Goal: Task Accomplishment & Management: Manage account settings

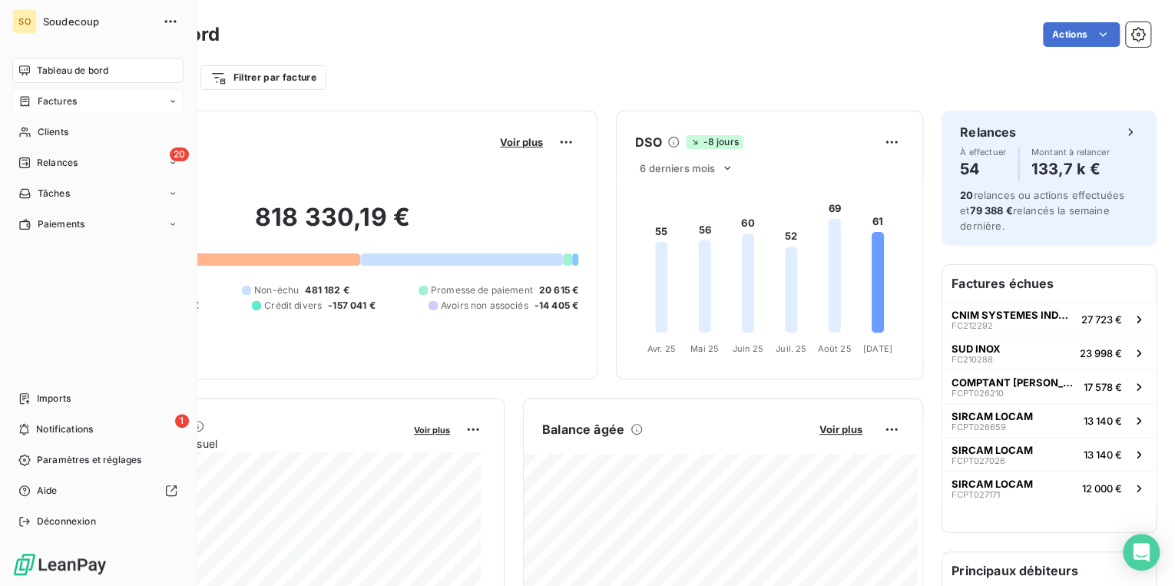
click at [55, 104] on span "Factures" at bounding box center [57, 101] width 39 height 14
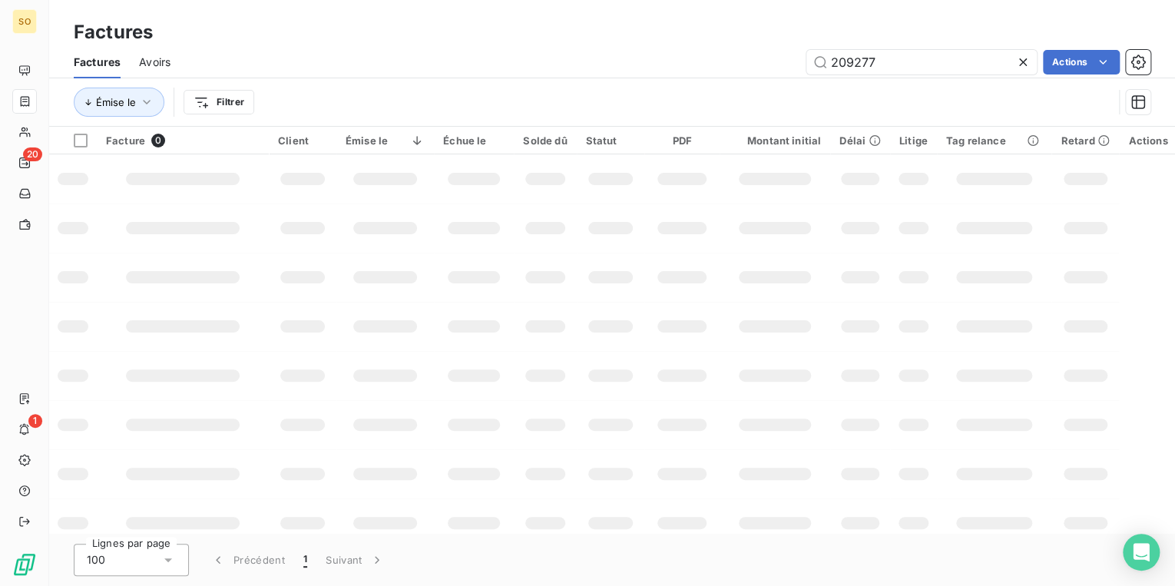
drag, startPoint x: 839, startPoint y: 56, endPoint x: 1151, endPoint y: 65, distance: 312.0
click at [1151, 65] on div "Factures Avoirs 209277 Actions" at bounding box center [612, 62] width 1126 height 32
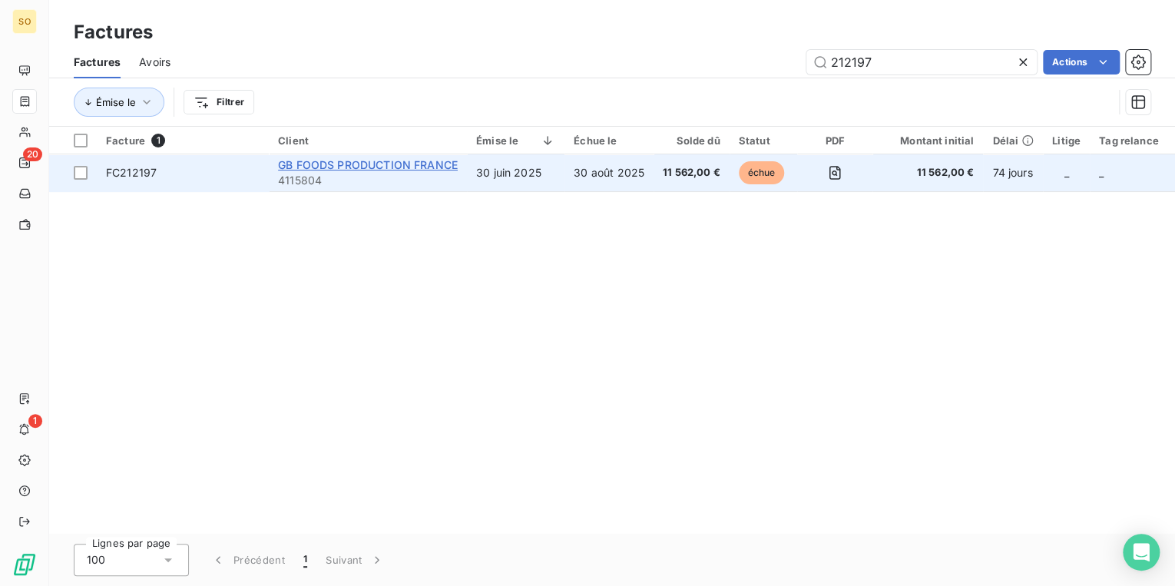
type input "212197"
click at [405, 164] on span "GB FOODS PRODUCTION FRANCE" at bounding box center [368, 164] width 180 height 13
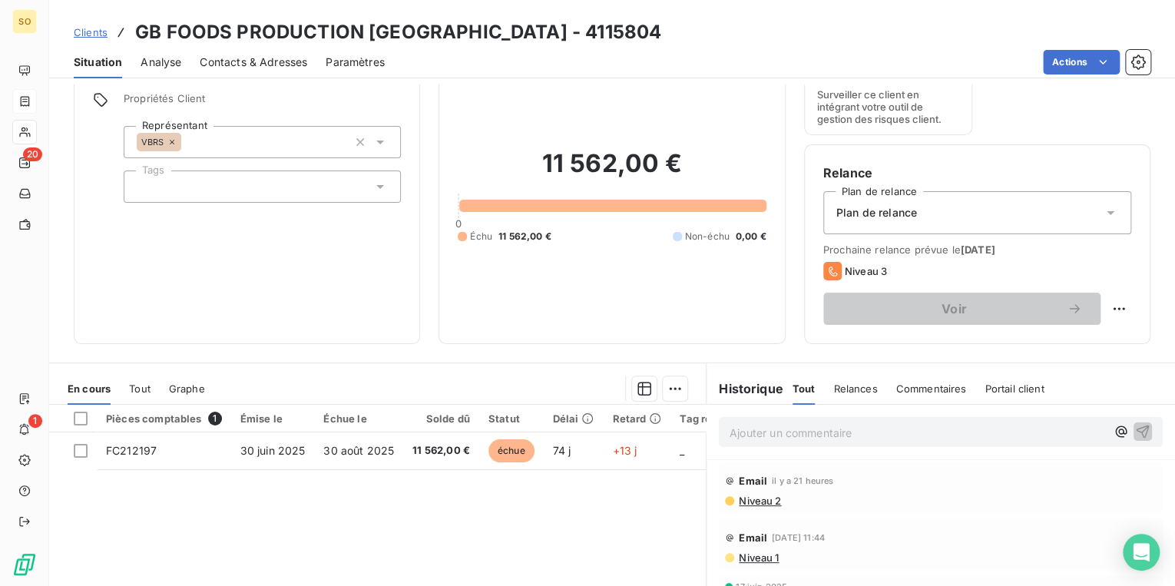
scroll to position [123, 0]
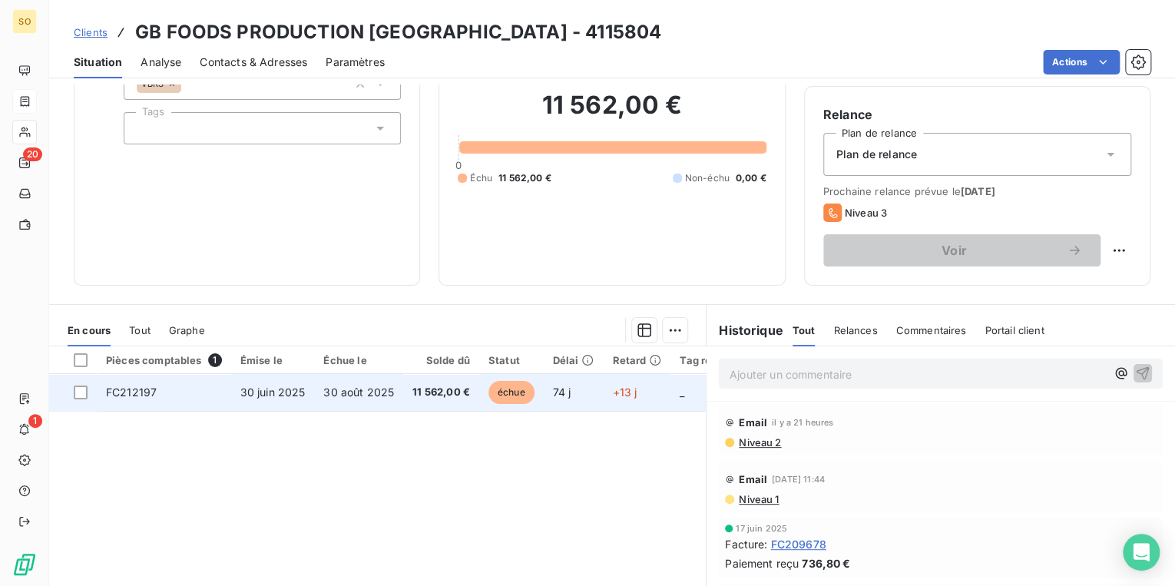
click at [525, 389] on span "échue" at bounding box center [512, 392] width 46 height 23
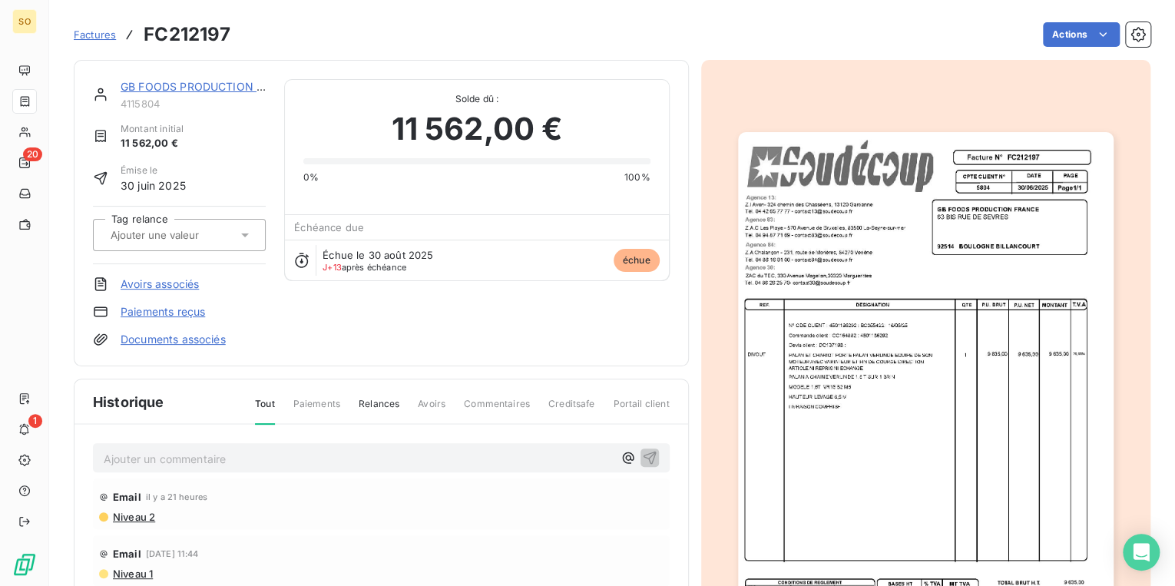
click at [891, 368] on img "button" at bounding box center [926, 398] width 376 height 532
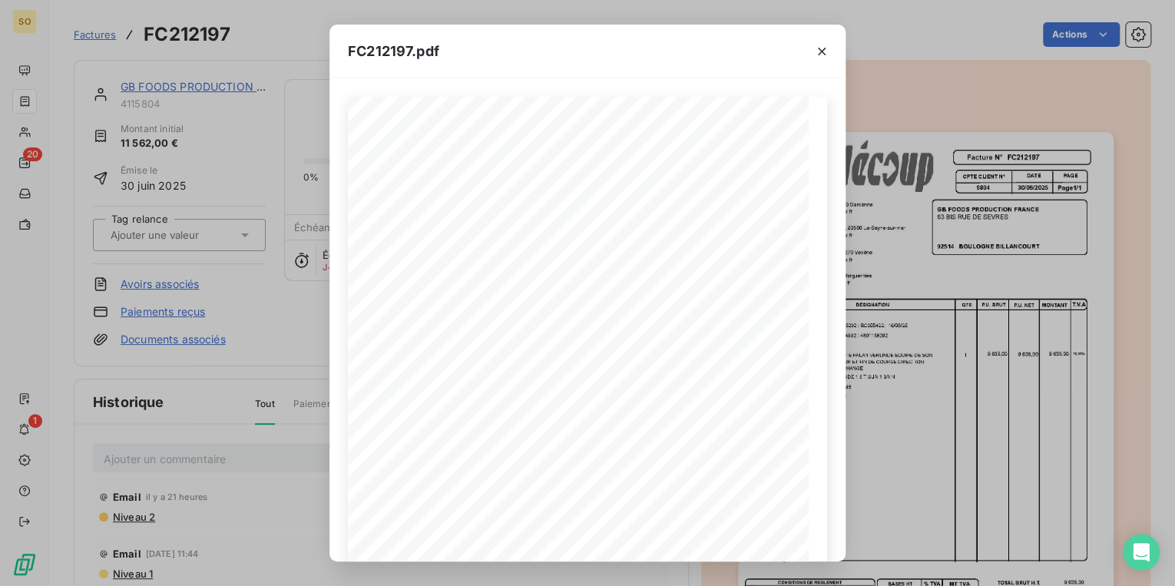
scroll to position [205, 0]
click at [818, 46] on icon "button" at bounding box center [821, 51] width 15 height 15
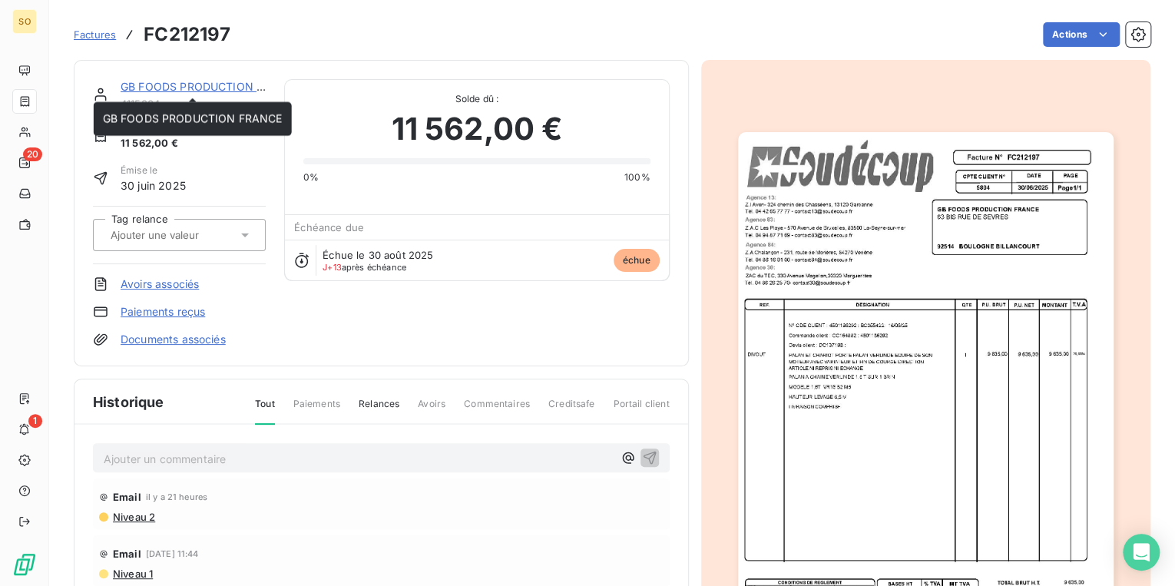
click at [216, 87] on link "GB FOODS PRODUCTION FRANCE" at bounding box center [211, 86] width 180 height 13
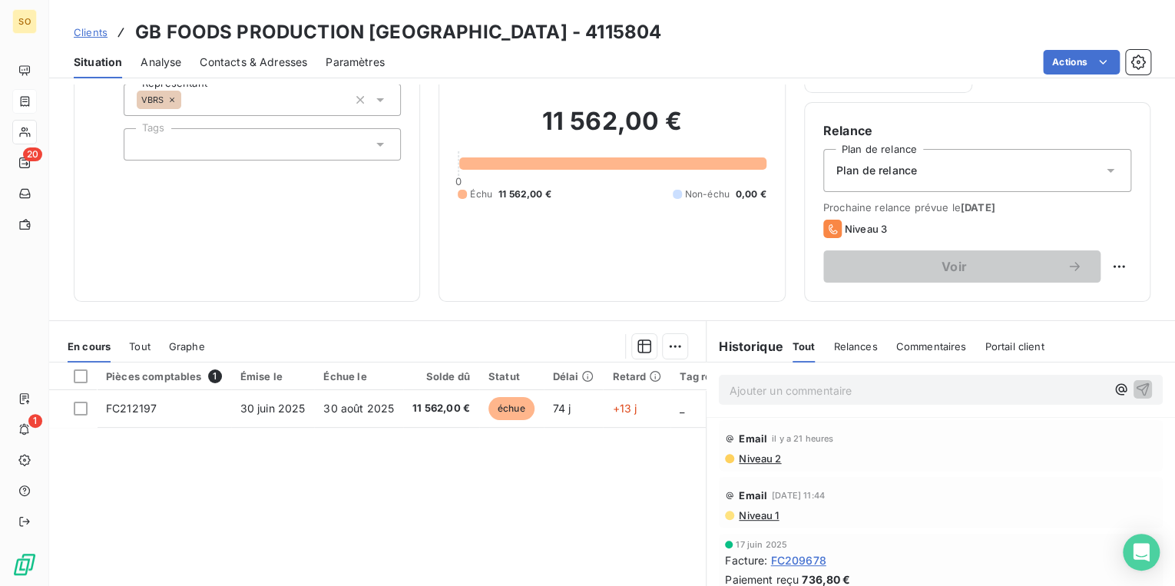
scroll to position [123, 0]
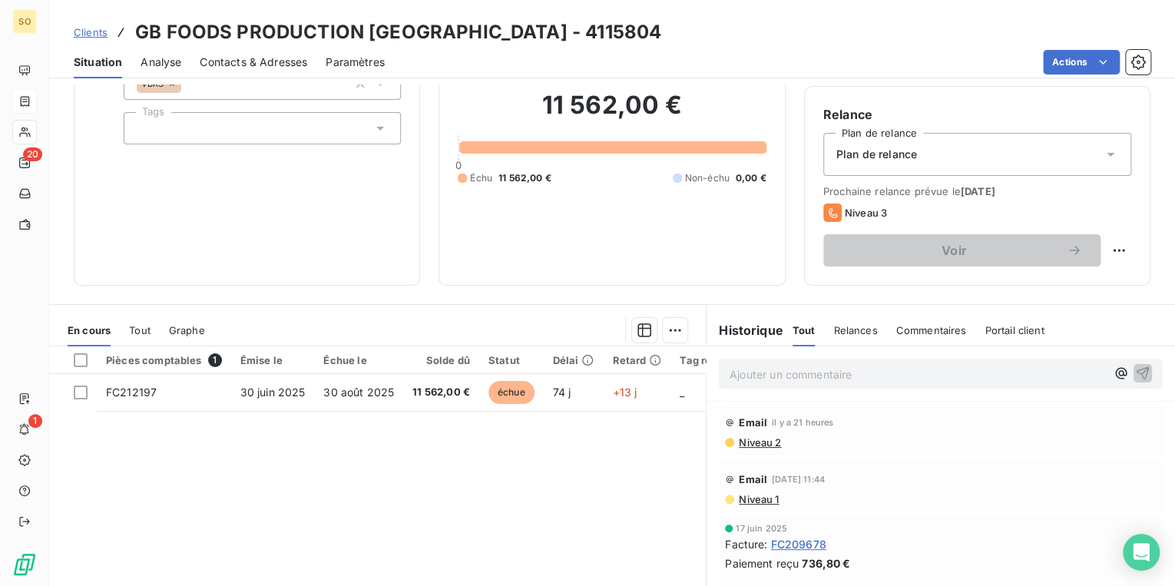
click at [240, 58] on span "Contacts & Adresses" at bounding box center [254, 62] width 108 height 15
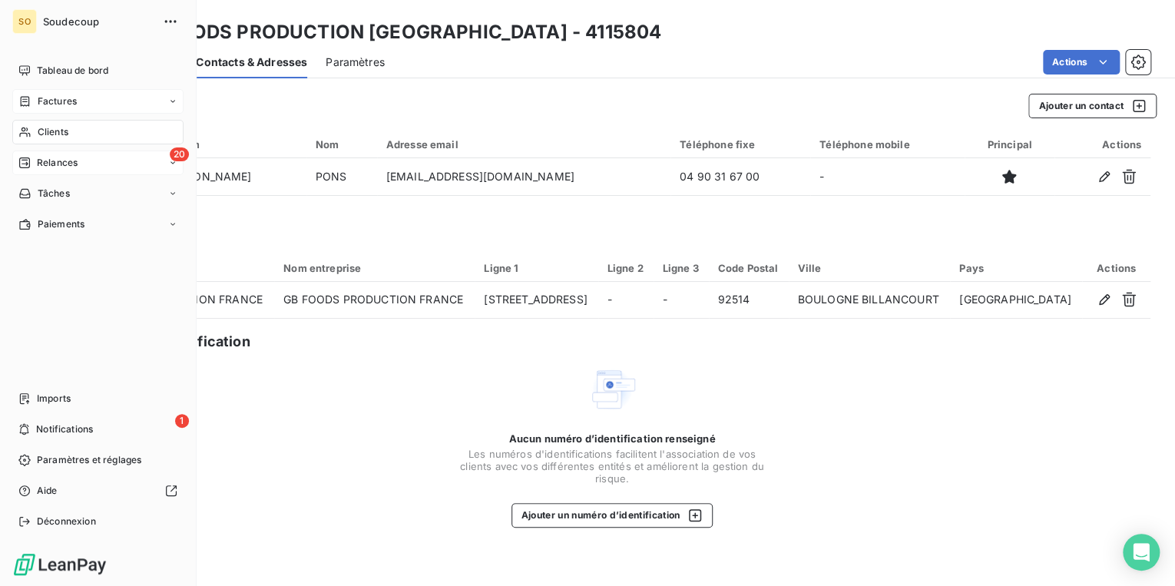
click at [83, 167] on div "20 Relances" at bounding box center [97, 163] width 171 height 25
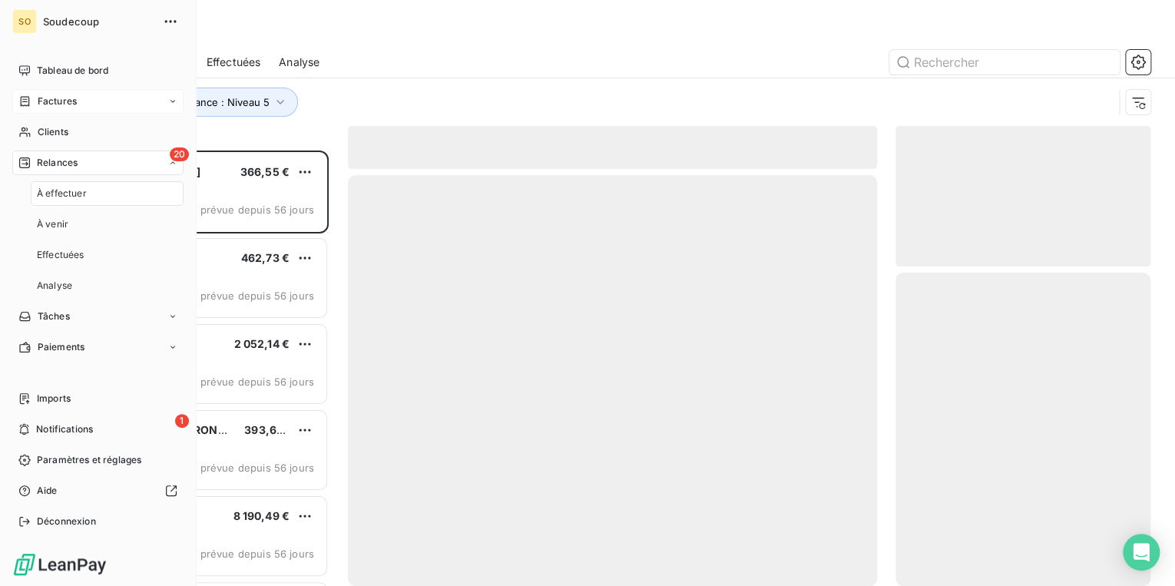
scroll to position [426, 246]
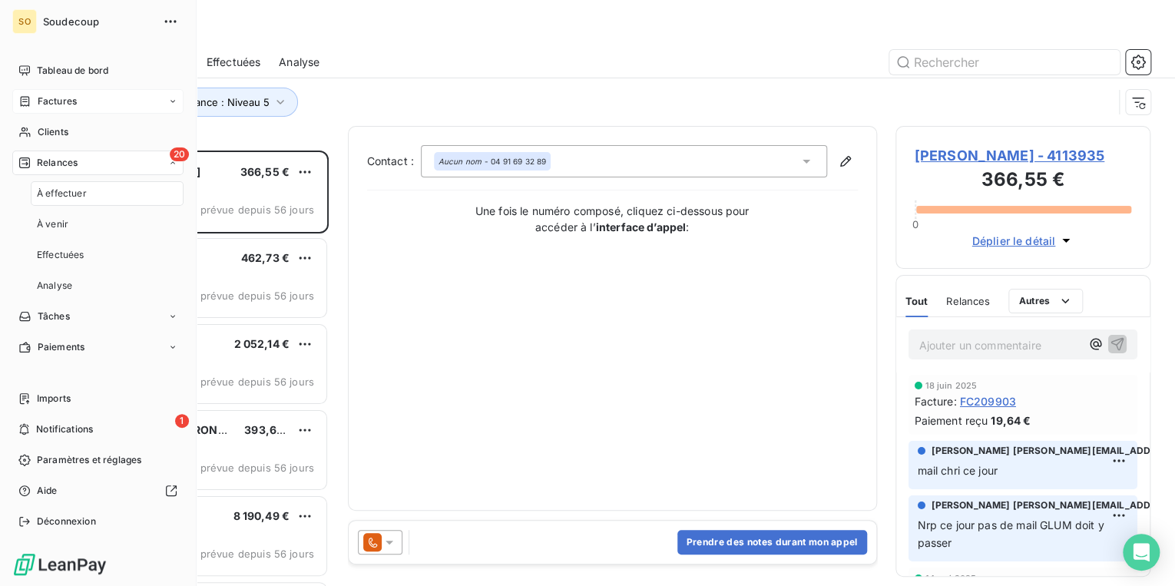
click at [58, 161] on span "Relances" at bounding box center [57, 163] width 41 height 14
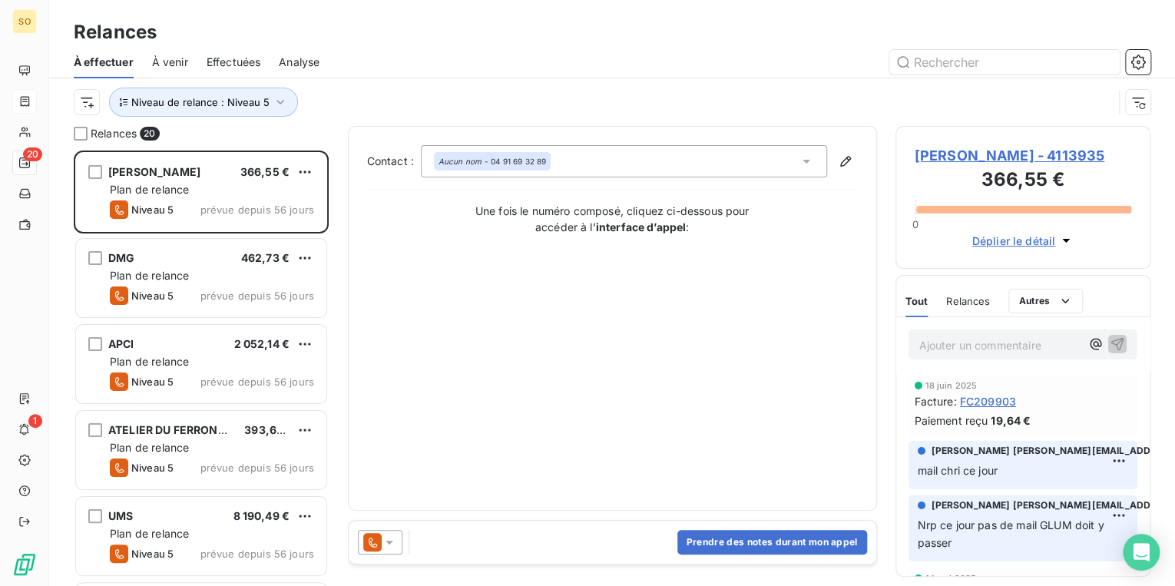
click at [939, 155] on span "[PERSON_NAME] - 4113935" at bounding box center [1023, 155] width 217 height 21
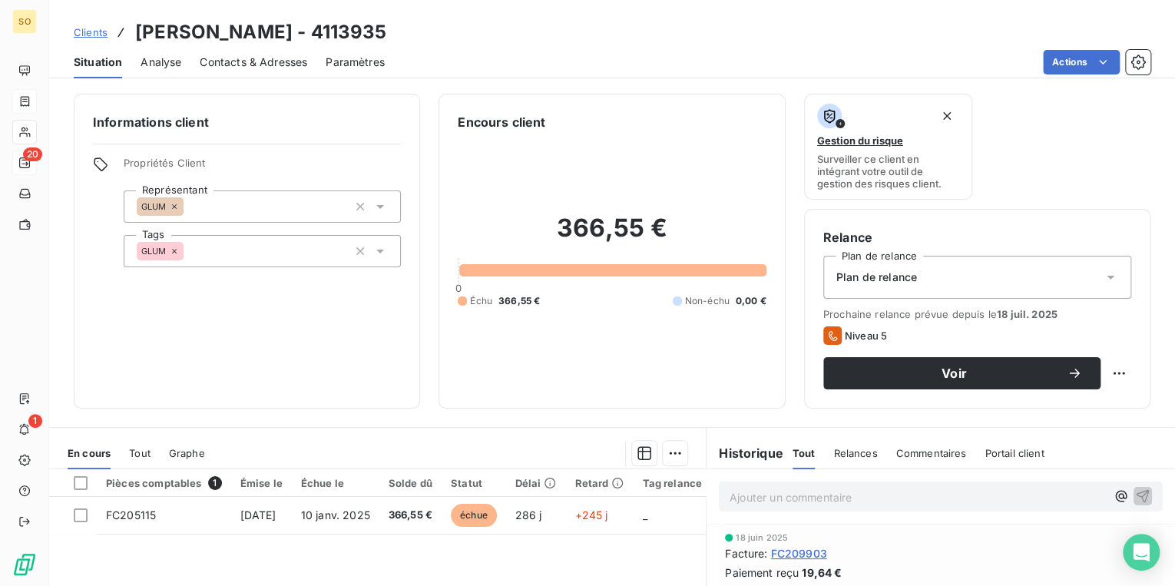
click at [220, 55] on span "Contacts & Adresses" at bounding box center [254, 62] width 108 height 15
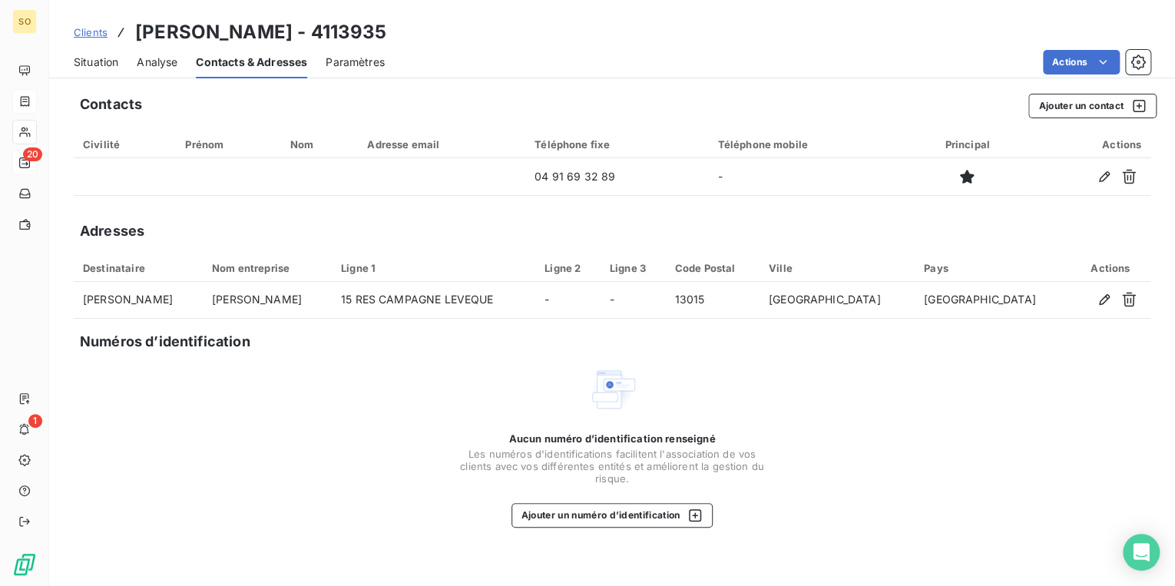
click at [88, 65] on span "Situation" at bounding box center [96, 62] width 45 height 15
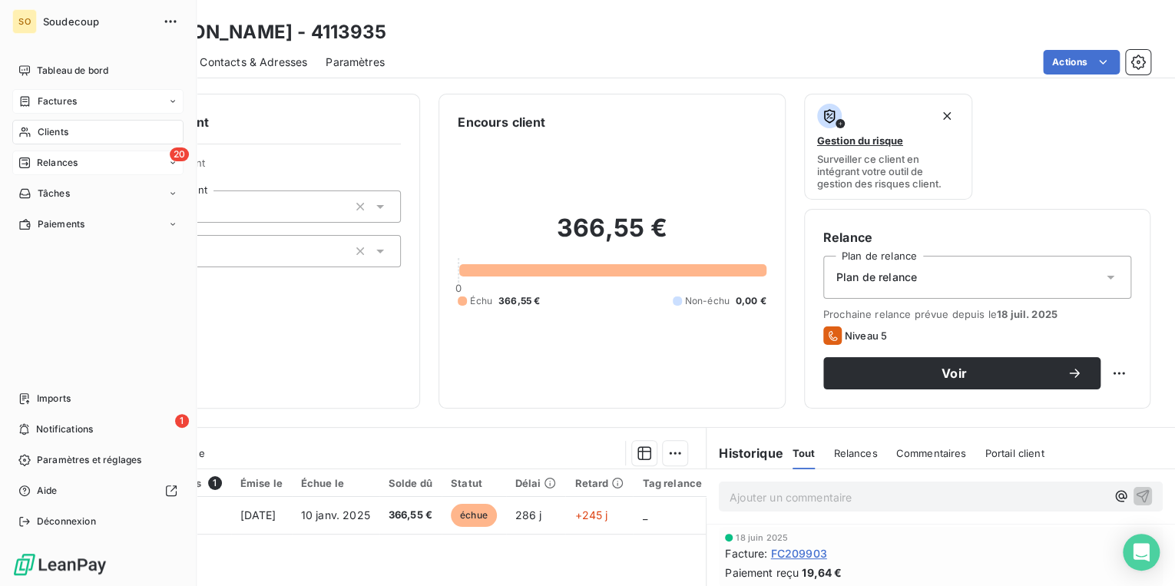
click at [61, 166] on span "Relances" at bounding box center [57, 163] width 41 height 14
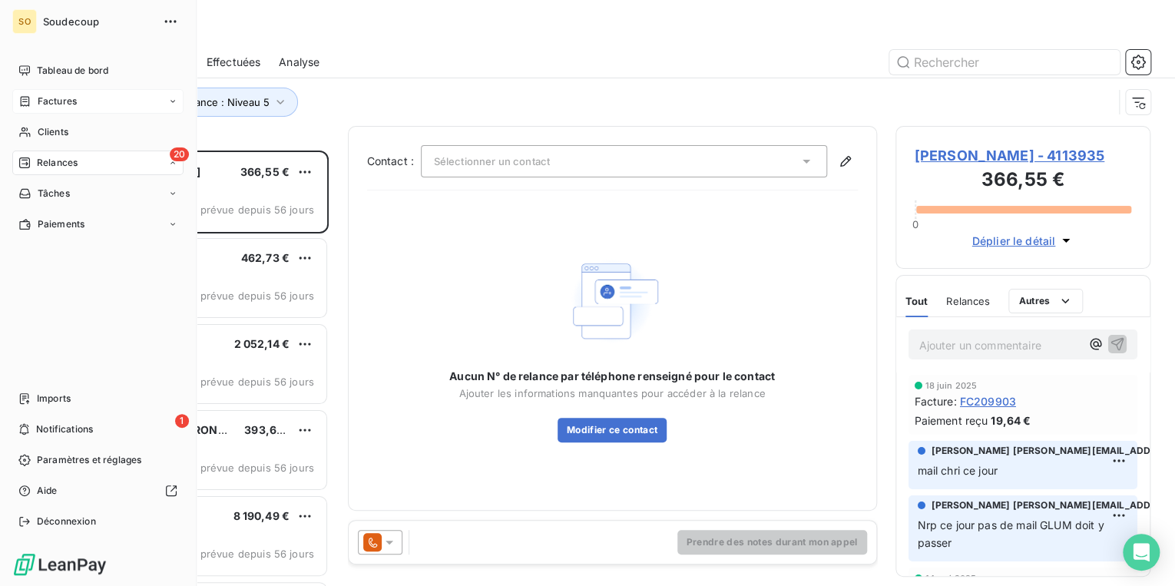
scroll to position [426, 246]
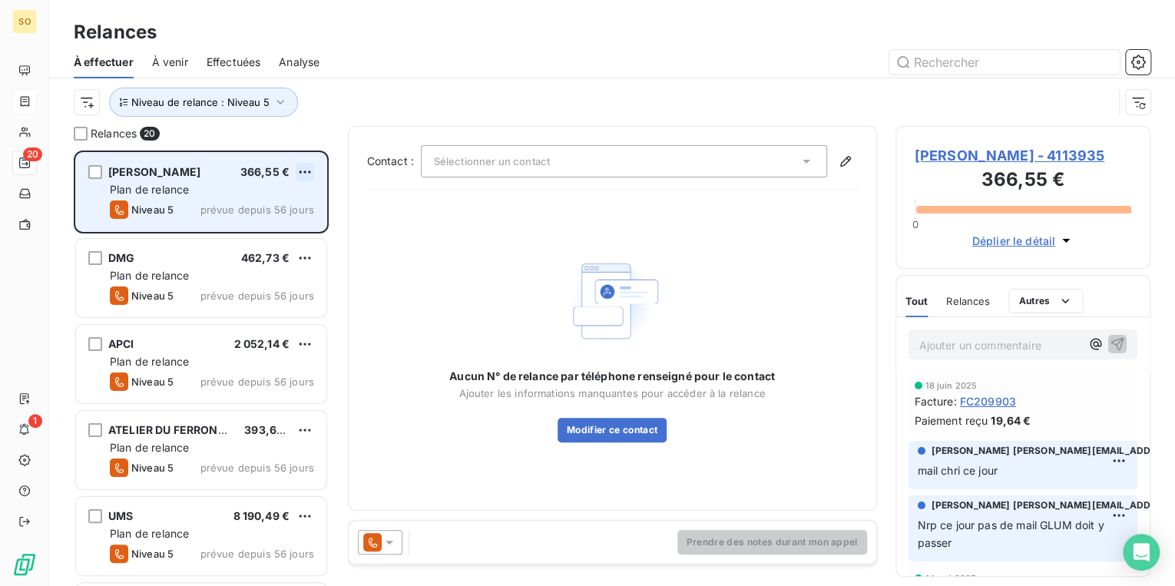
click at [304, 171] on html "SO 20 1 Relances À effectuer À venir Effectuées Analyse Niveau de relance : Niv…" at bounding box center [587, 293] width 1175 height 586
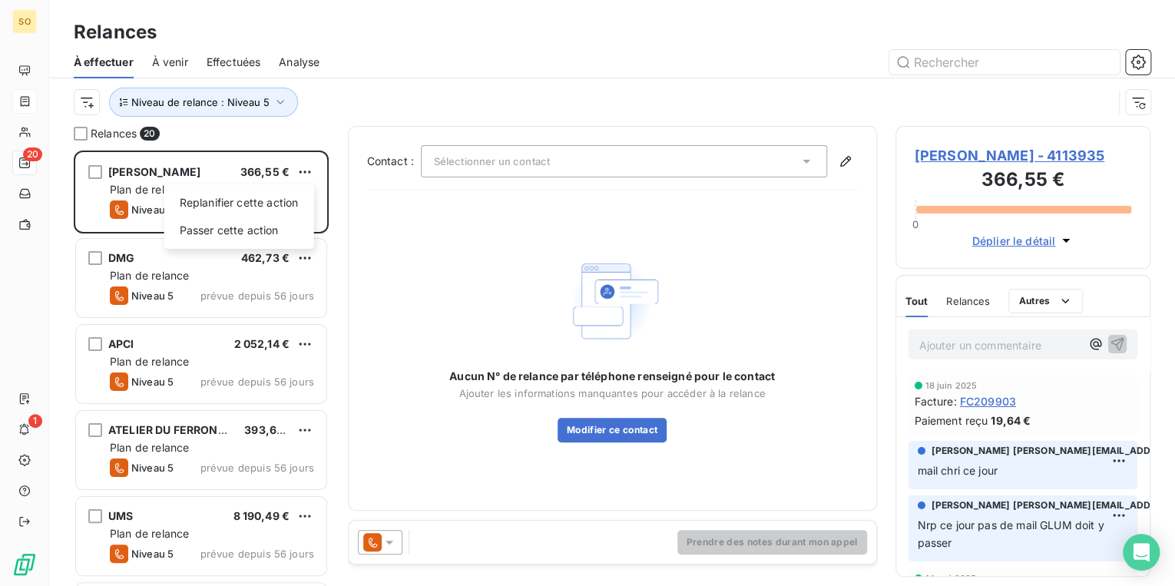
click at [939, 346] on html "SO 20 1 Relances À effectuer À venir Effectuées Analyse Niveau de relance : Niv…" at bounding box center [587, 293] width 1175 height 586
click at [940, 347] on p "Ajouter un commentaire ﻿" at bounding box center [1000, 345] width 162 height 19
click at [1112, 340] on icon "button" at bounding box center [1118, 343] width 13 height 13
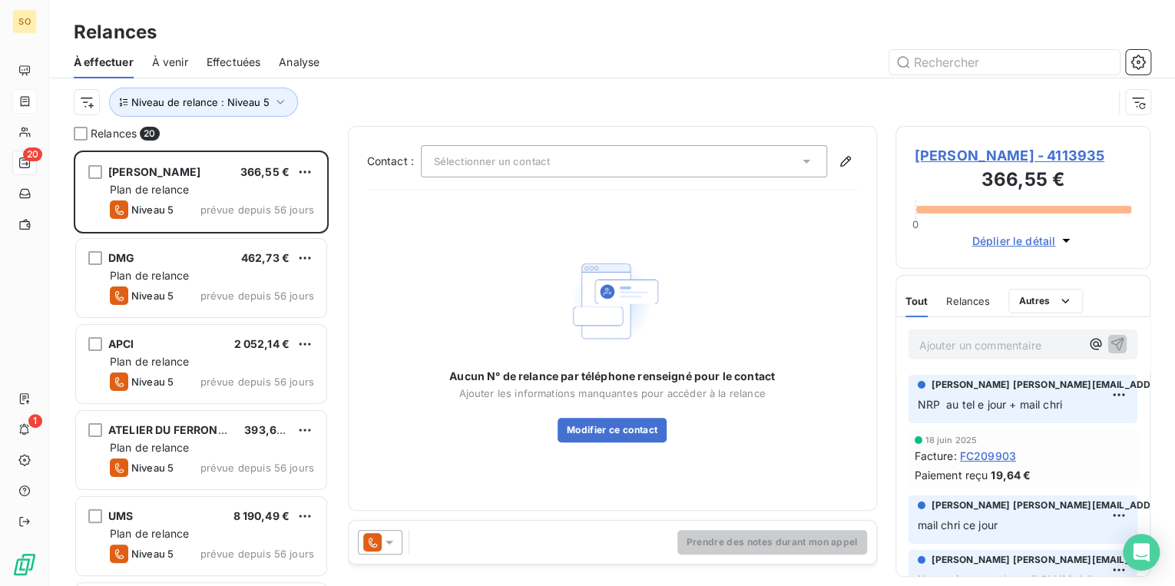
click at [956, 147] on div "[PERSON_NAME] - 4113935 366,55 € 0 Déplier le détail" at bounding box center [1024, 197] width 256 height 143
click at [956, 149] on span "[PERSON_NAME] - 4113935" at bounding box center [1023, 155] width 217 height 21
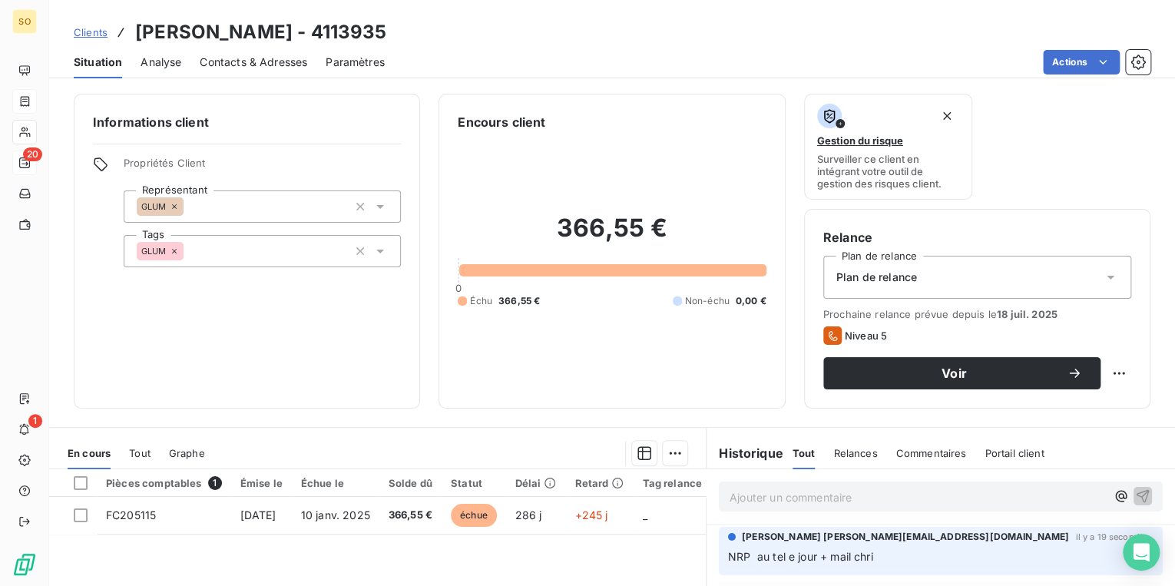
click at [1065, 48] on div "Situation Analyse Contacts & Adresses Paramètres Actions" at bounding box center [612, 62] width 1126 height 32
click at [1061, 61] on html "SO 20 1 Clients [PERSON_NAME] - 4113935 Situation Analyse Contacts & Adresses P…" at bounding box center [587, 293] width 1175 height 586
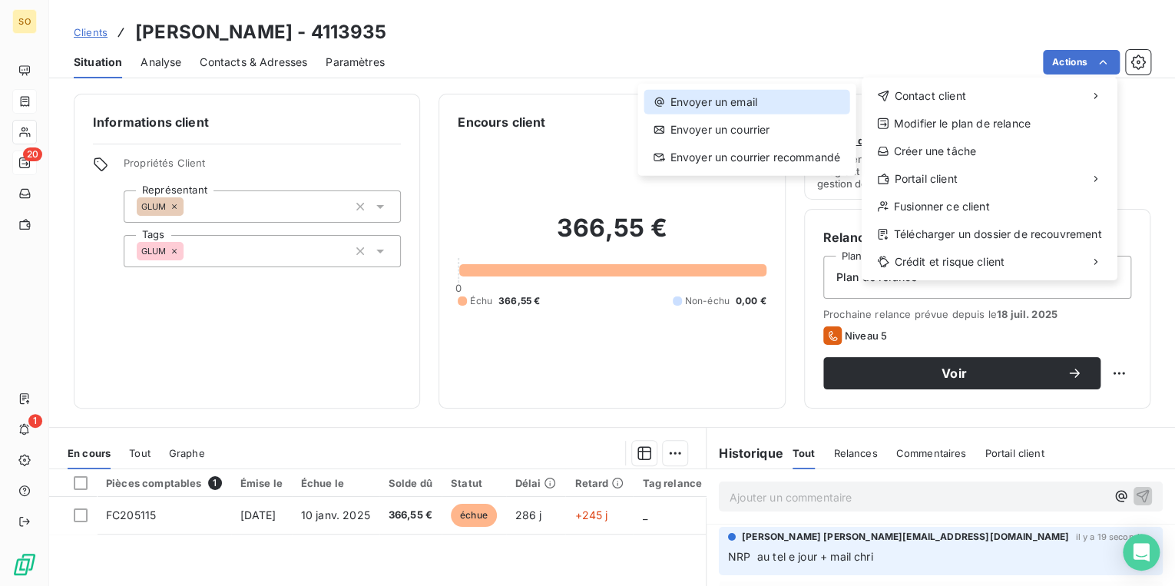
click at [782, 91] on div "Envoyer un email" at bounding box center [746, 102] width 205 height 25
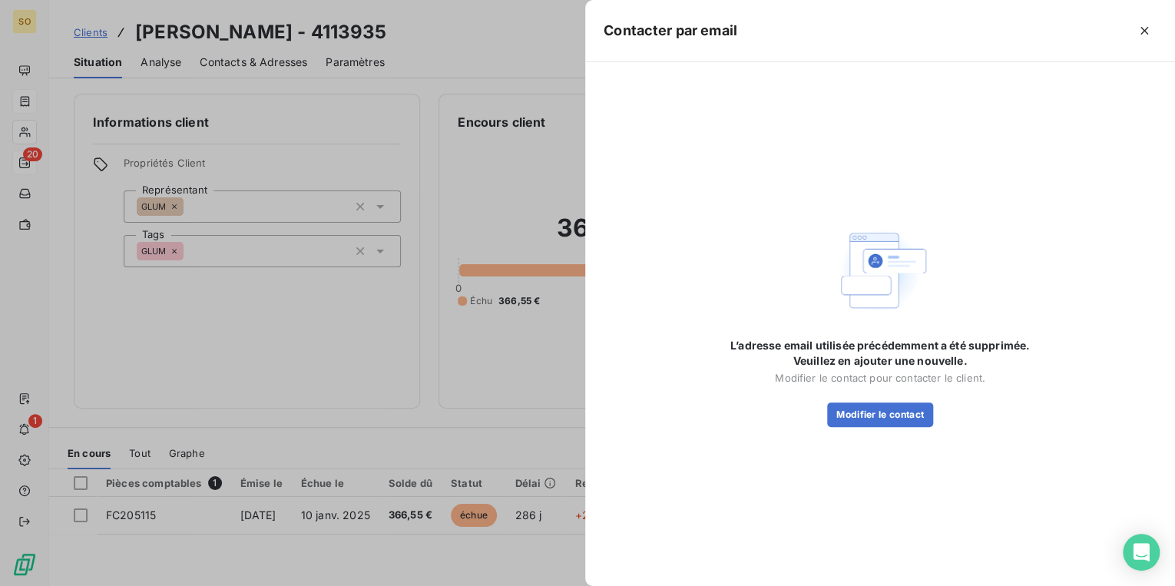
click at [337, 81] on div at bounding box center [587, 293] width 1175 height 586
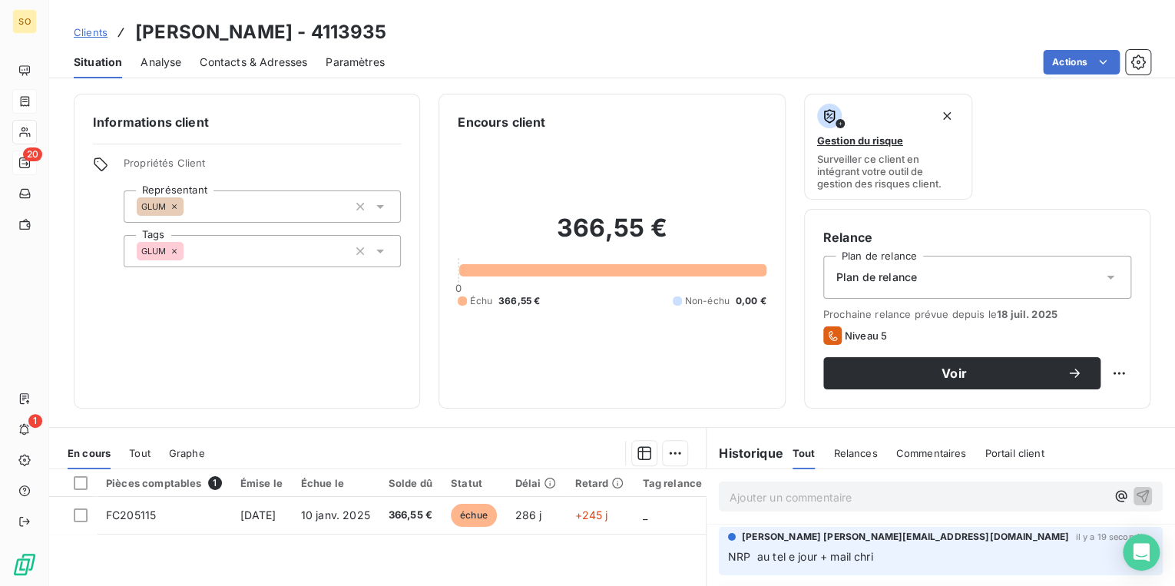
click at [933, 555] on p "NRP au tel e jour + mail chri" at bounding box center [941, 557] width 426 height 18
click at [1115, 544] on html "SO 20 1 Clients [PERSON_NAME] - 4113935 Situation Analyse Contacts & Adresses P…" at bounding box center [587, 293] width 1175 height 586
click at [1051, 492] on div "Editer" at bounding box center [1089, 484] width 86 height 25
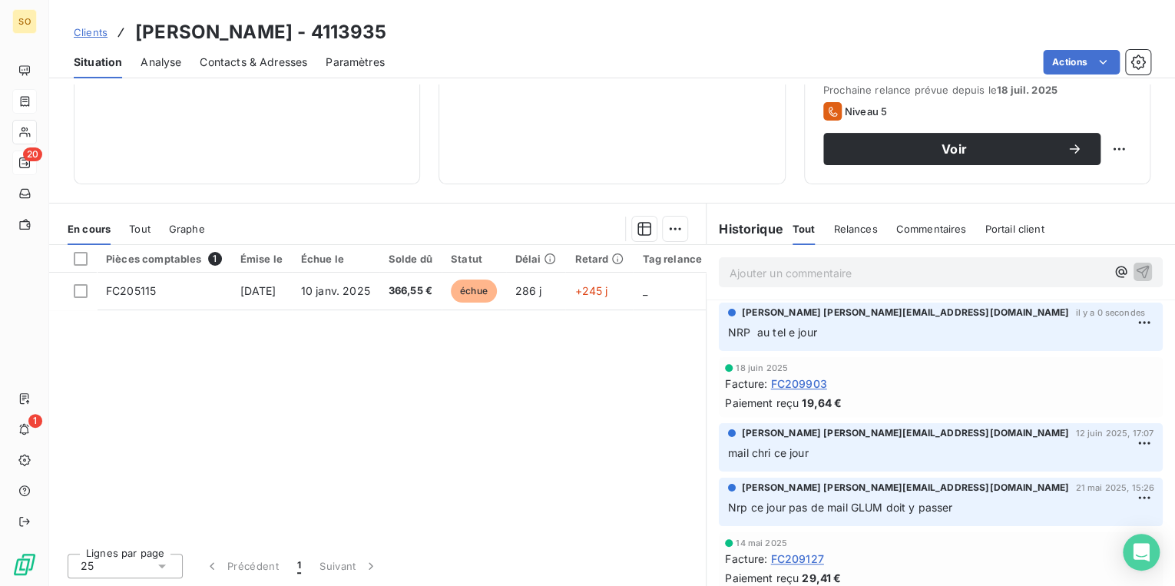
click at [247, 64] on span "Contacts & Adresses" at bounding box center [254, 62] width 108 height 15
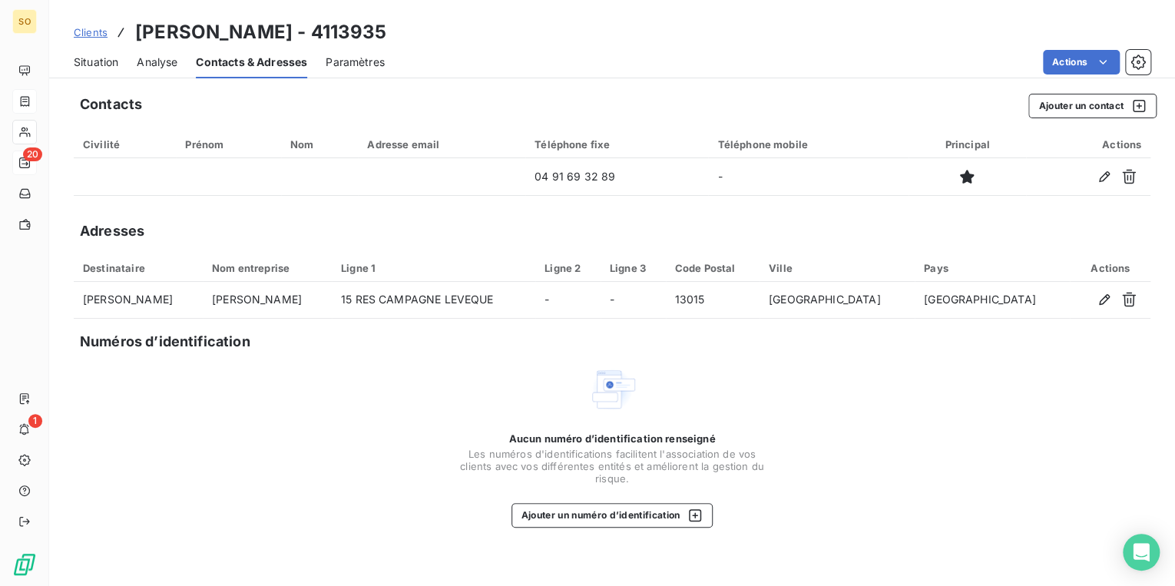
click at [112, 68] on span "Situation" at bounding box center [96, 62] width 45 height 15
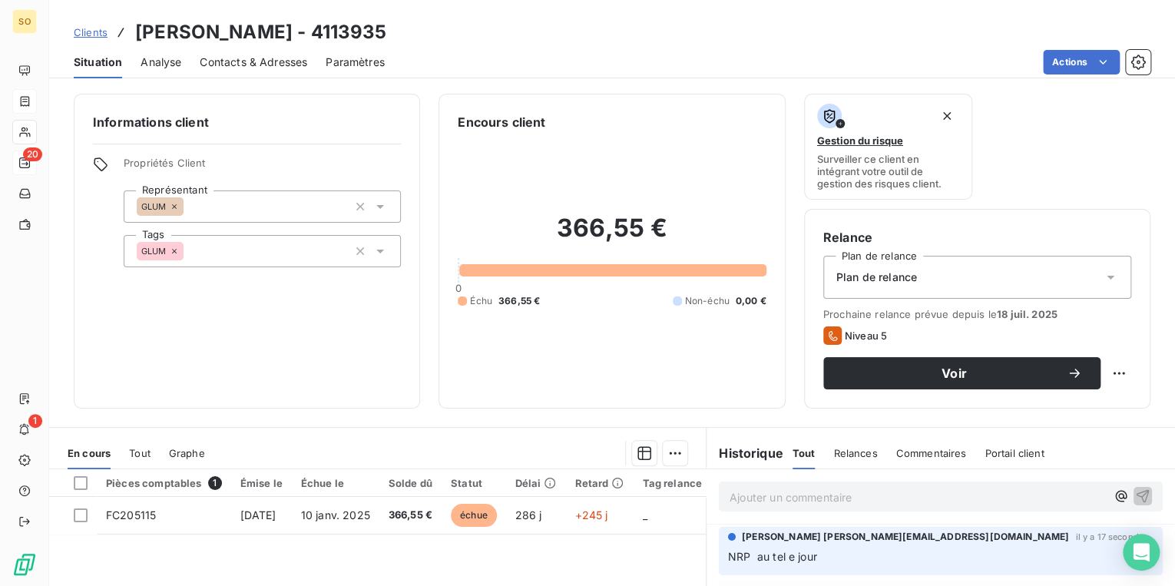
click at [252, 55] on span "Contacts & Adresses" at bounding box center [254, 62] width 108 height 15
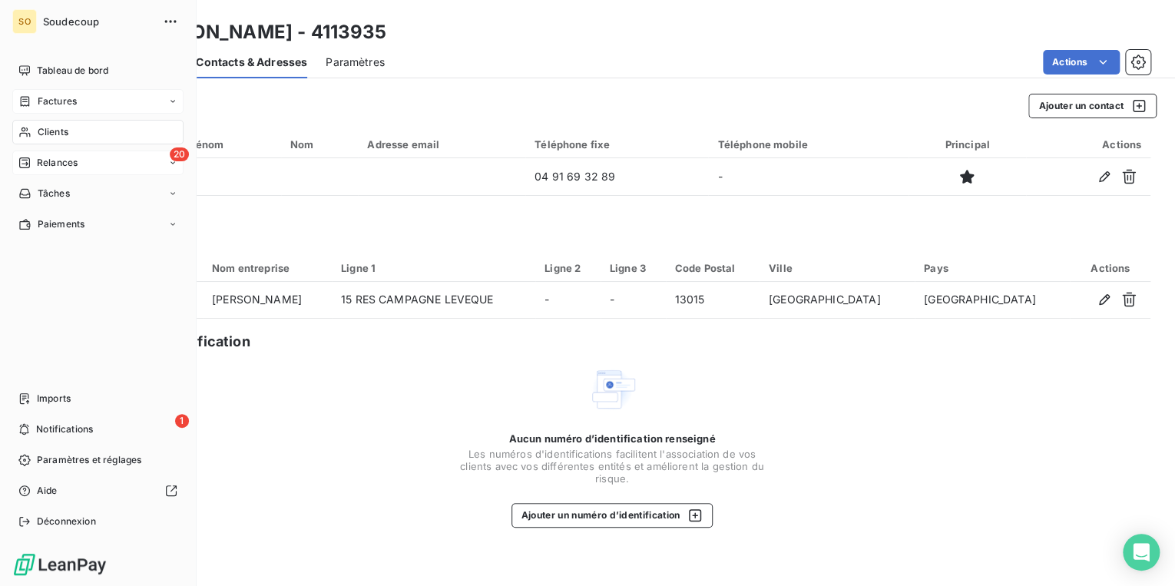
click at [44, 161] on span "Relances" at bounding box center [57, 163] width 41 height 14
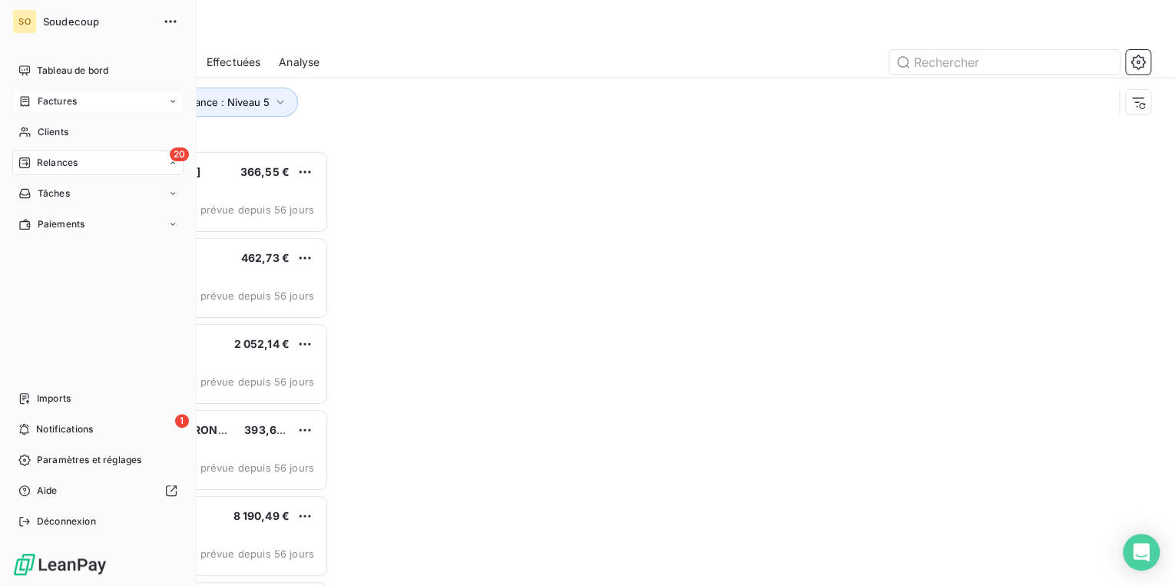
scroll to position [426, 246]
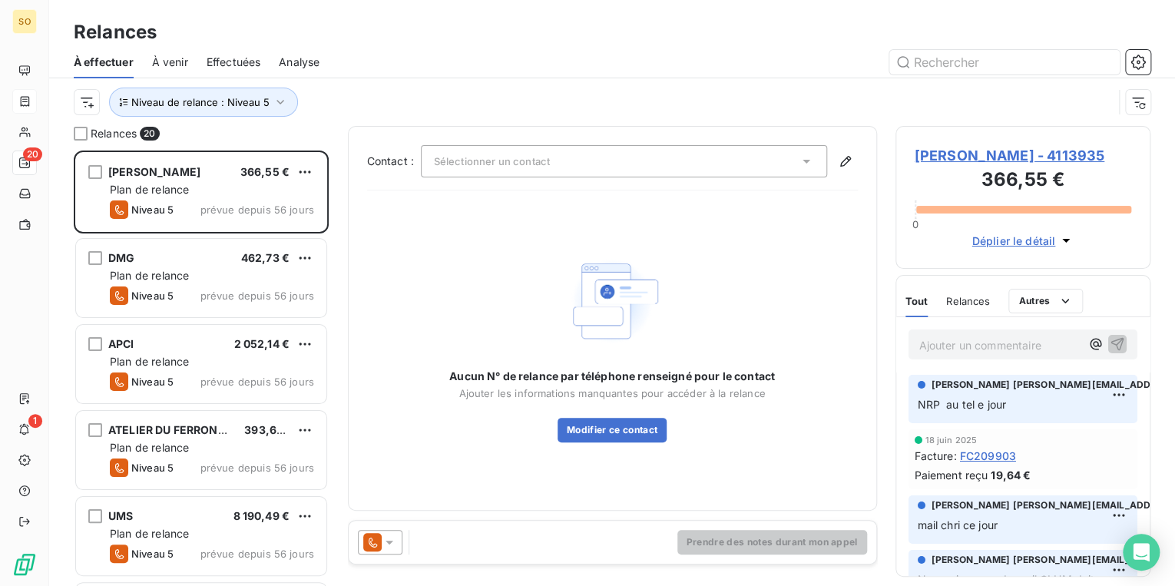
click at [989, 151] on span "[PERSON_NAME] - 4113935" at bounding box center [1023, 155] width 217 height 21
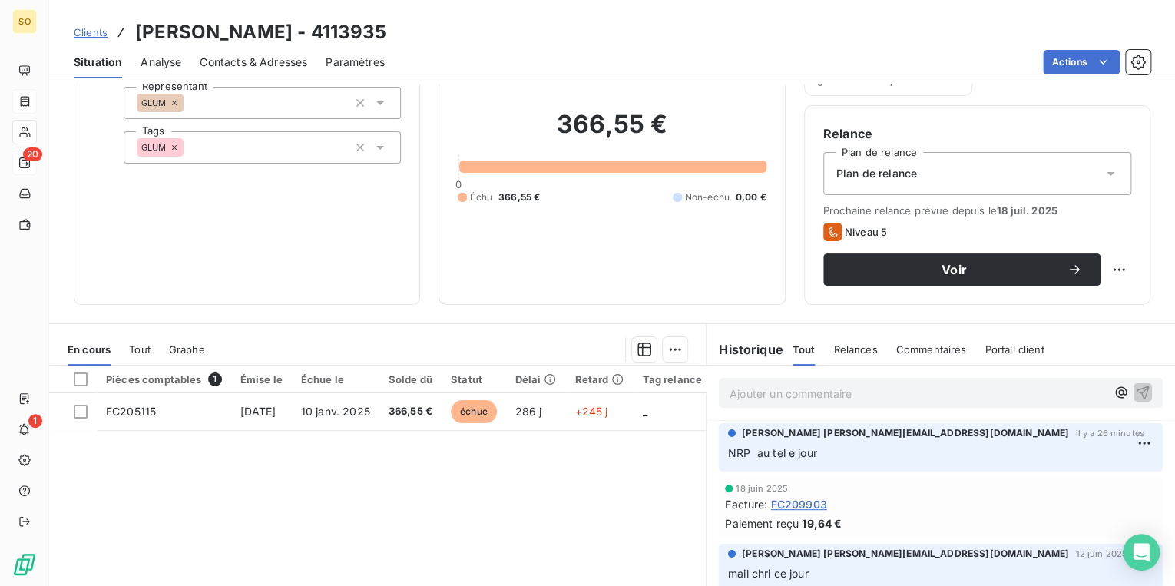
scroll to position [184, 0]
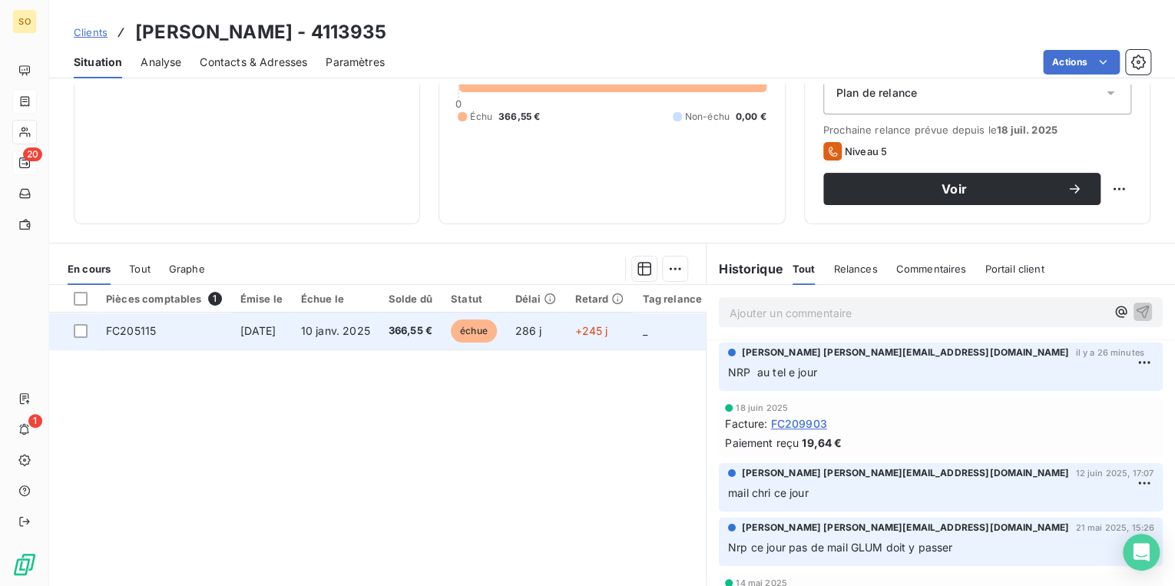
click at [496, 334] on span "échue" at bounding box center [474, 331] width 46 height 23
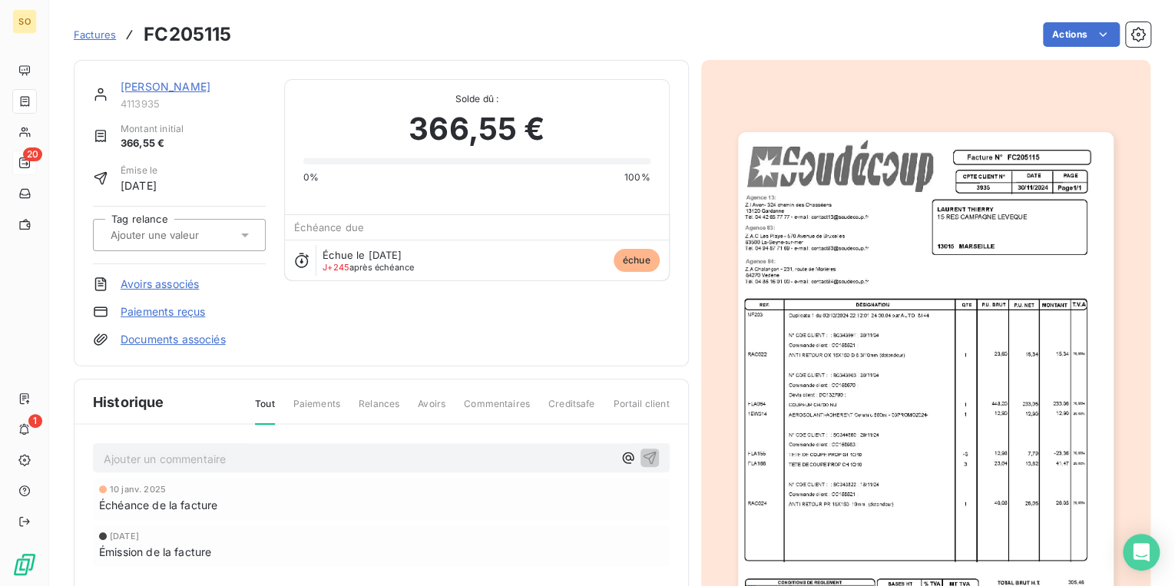
click at [197, 86] on link "[PERSON_NAME]" at bounding box center [166, 86] width 90 height 13
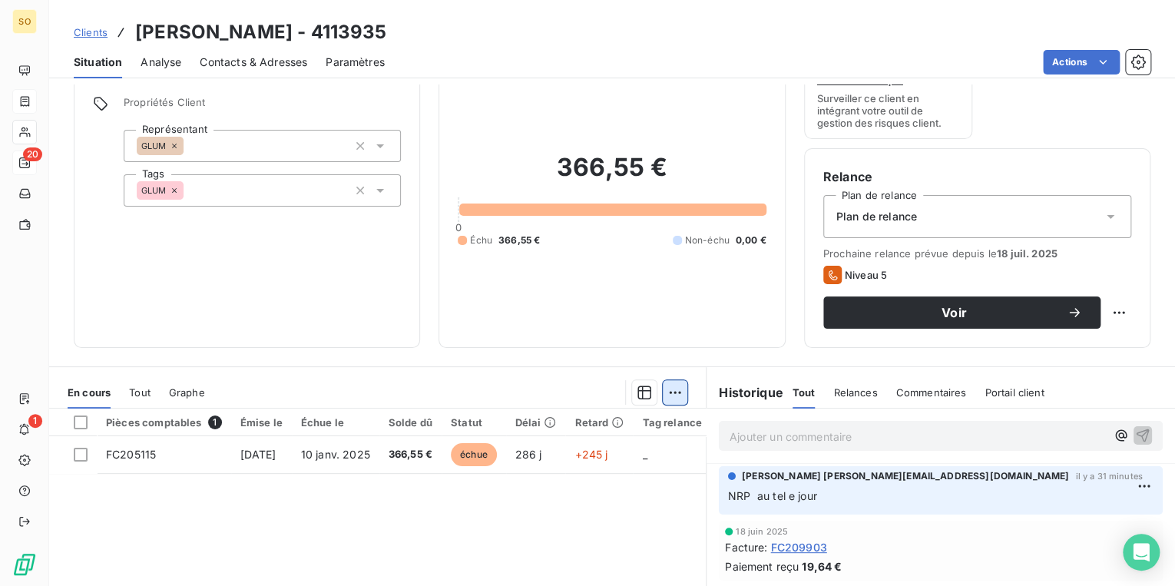
scroll to position [61, 0]
click at [774, 435] on p "Ajouter un commentaire ﻿" at bounding box center [918, 435] width 376 height 19
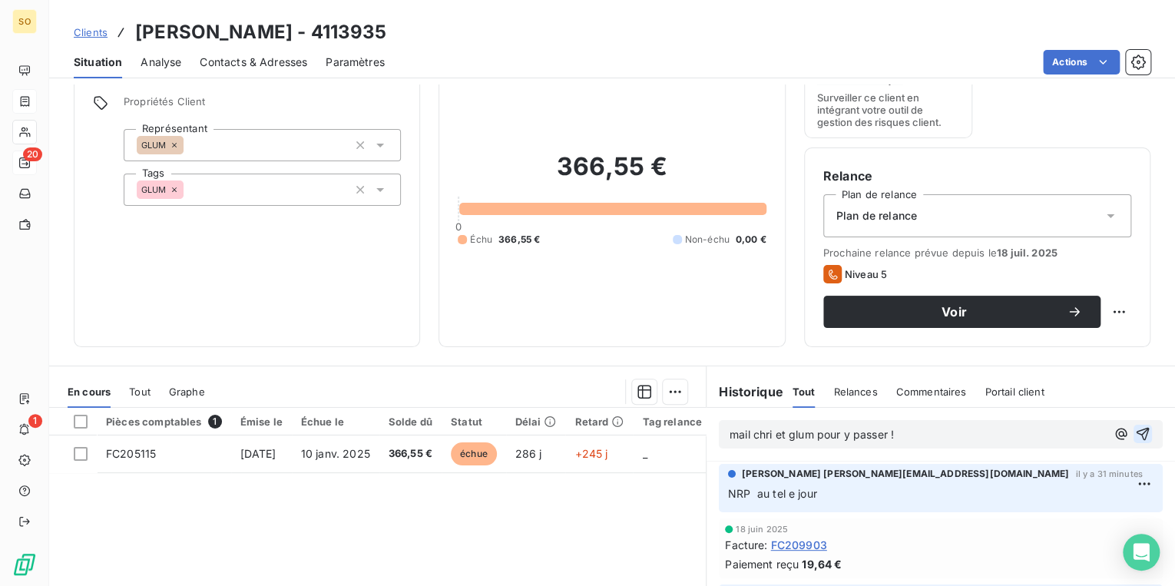
click at [1137, 436] on icon "button" at bounding box center [1143, 434] width 13 height 13
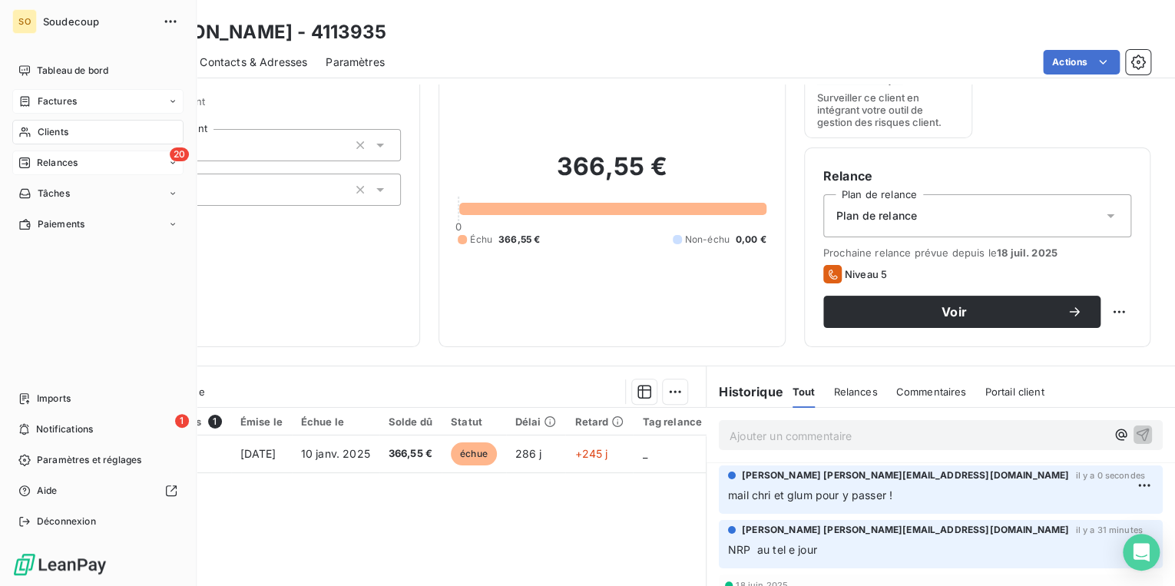
click at [61, 164] on span "Relances" at bounding box center [57, 163] width 41 height 14
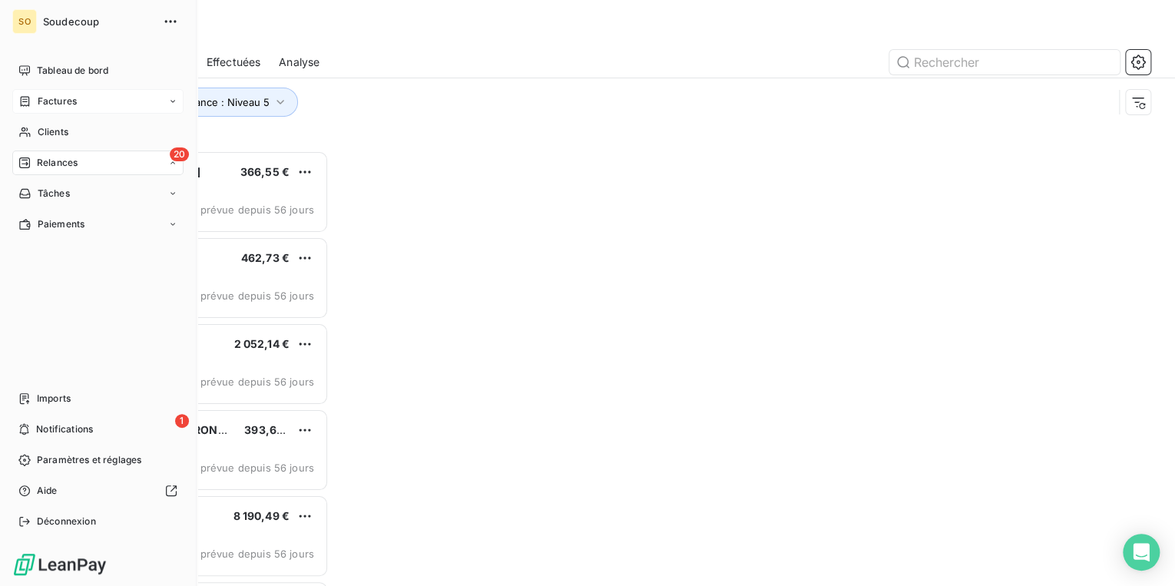
scroll to position [426, 246]
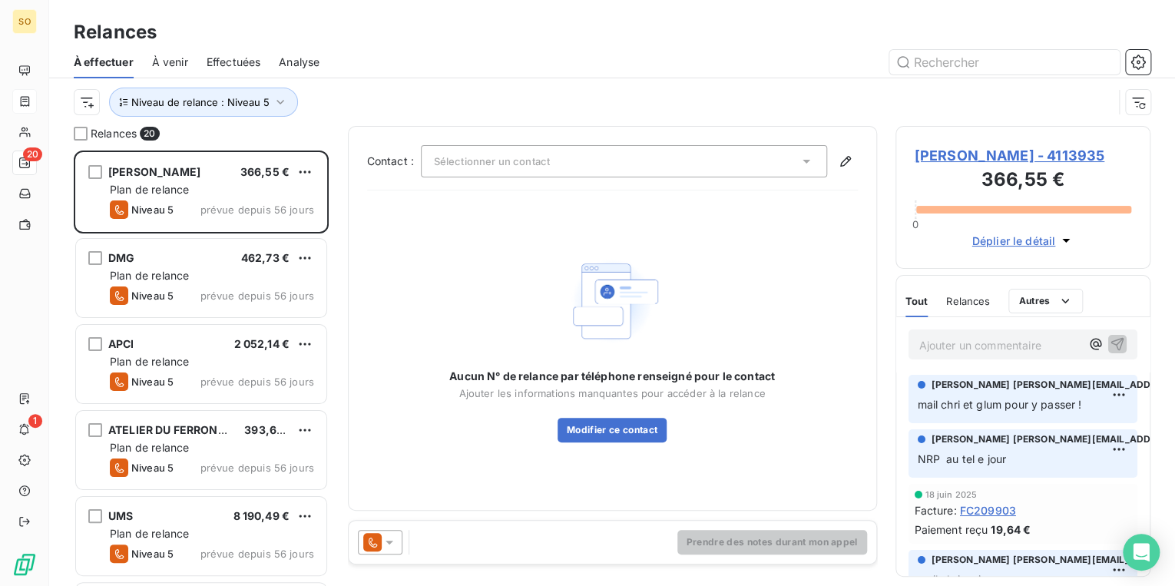
click at [302, 171] on html "SO 20 1 Relances À effectuer À venir Effectuées Analyse Niveau de relance : Niv…" at bounding box center [587, 293] width 1175 height 586
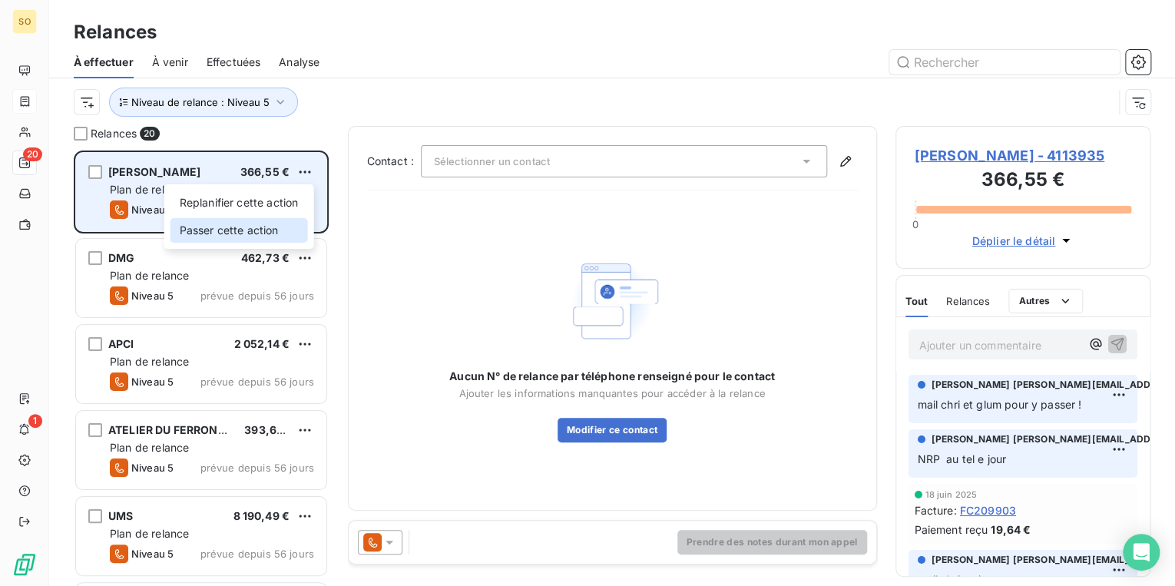
click at [269, 235] on div "Passer cette action" at bounding box center [240, 230] width 138 height 25
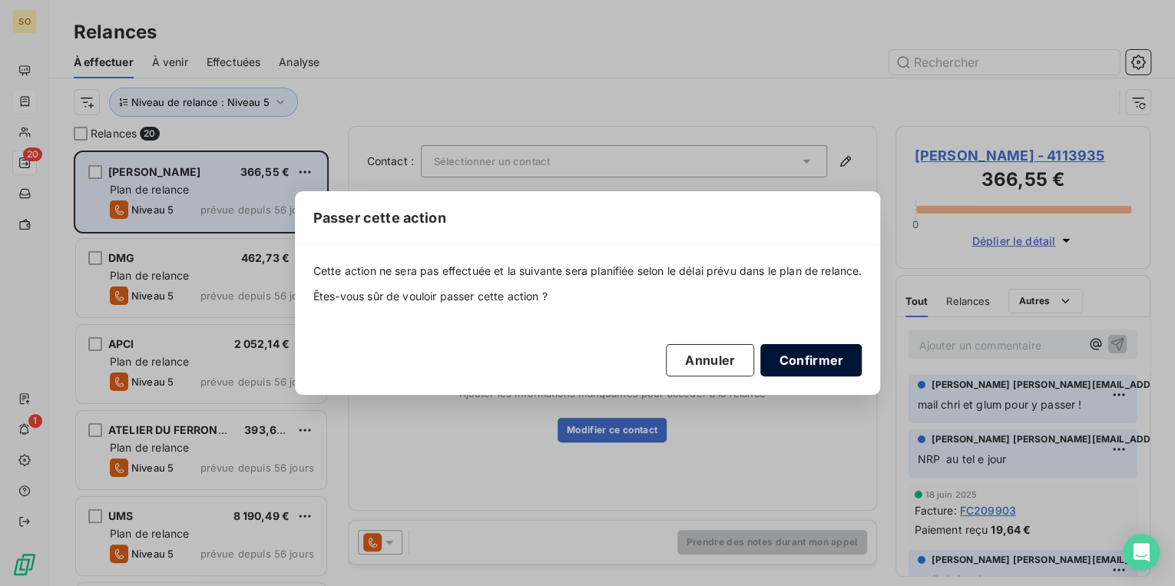
click at [814, 356] on button "Confirmer" at bounding box center [810, 360] width 101 height 32
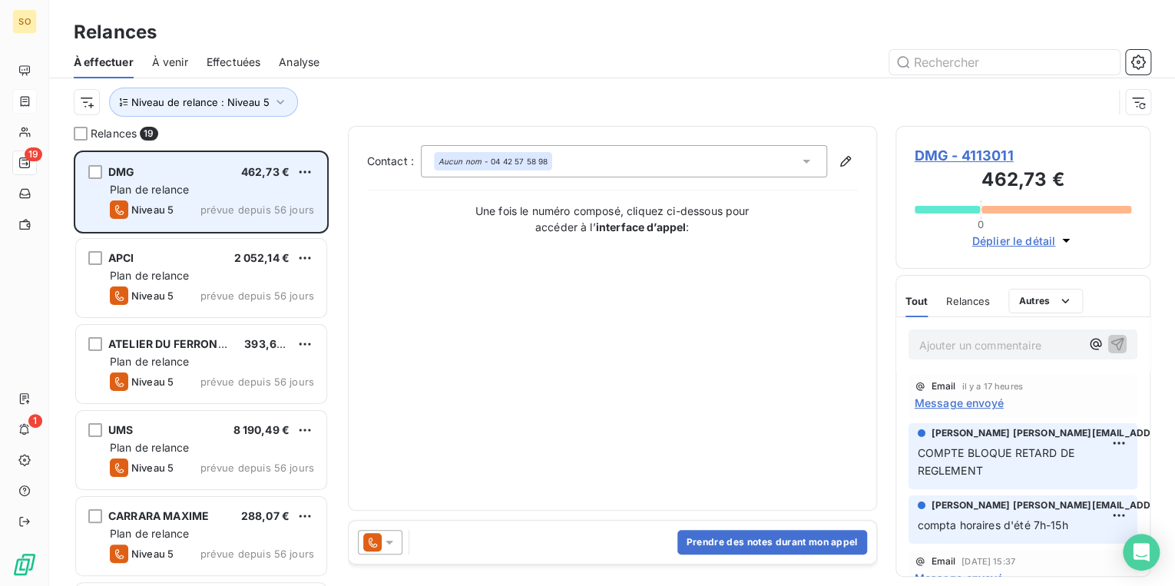
click at [943, 158] on span "DMG - 4113011" at bounding box center [1023, 155] width 217 height 21
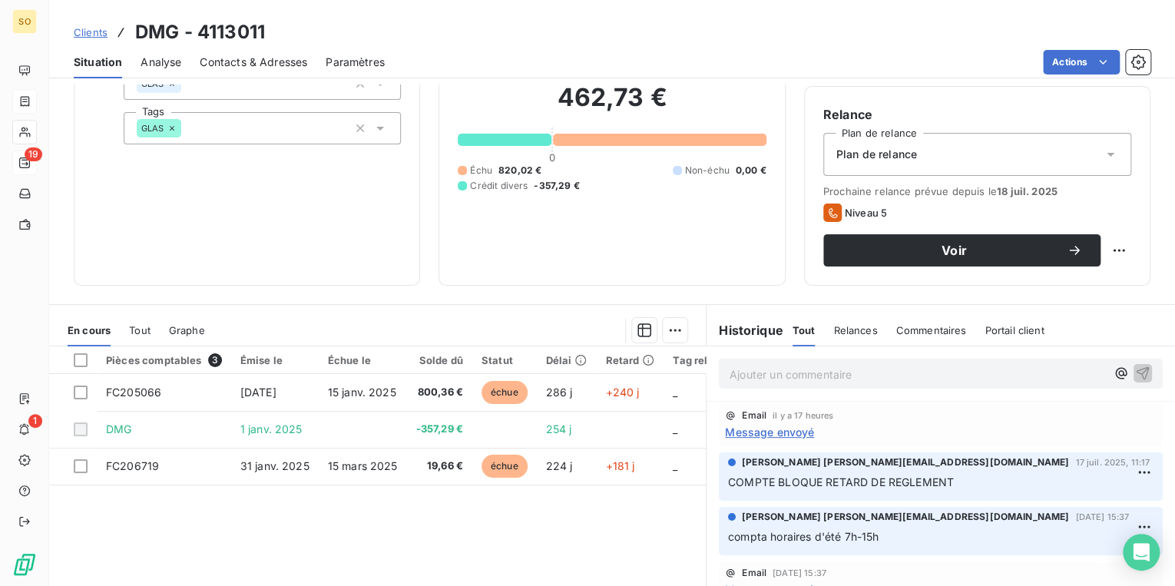
scroll to position [61, 0]
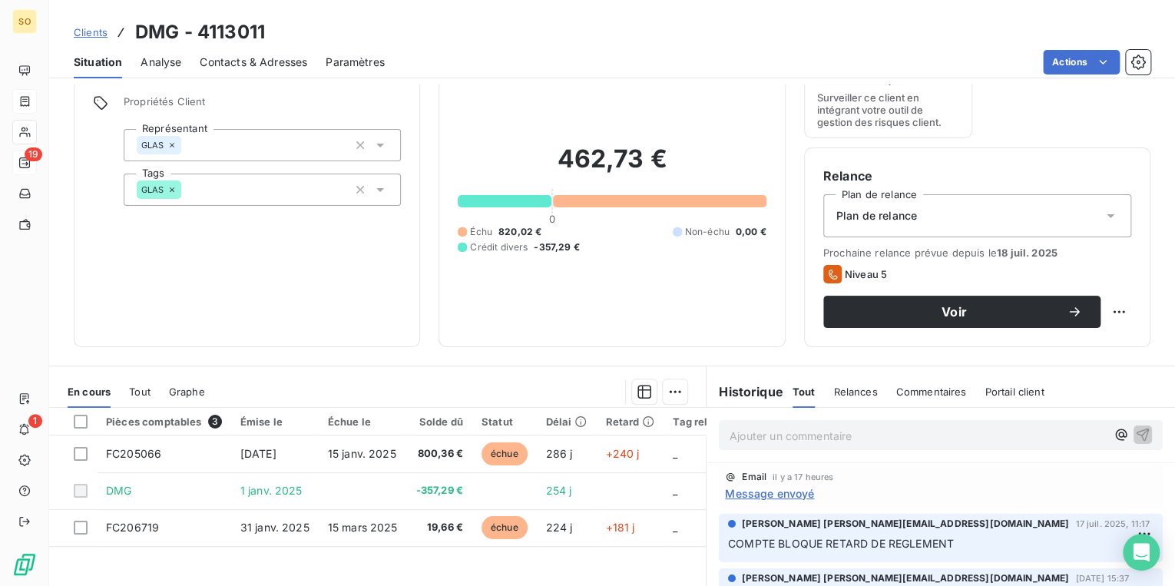
click at [853, 442] on p "Ajouter un commentaire ﻿" at bounding box center [918, 435] width 376 height 19
click at [283, 71] on div "Contacts & Adresses" at bounding box center [254, 62] width 108 height 32
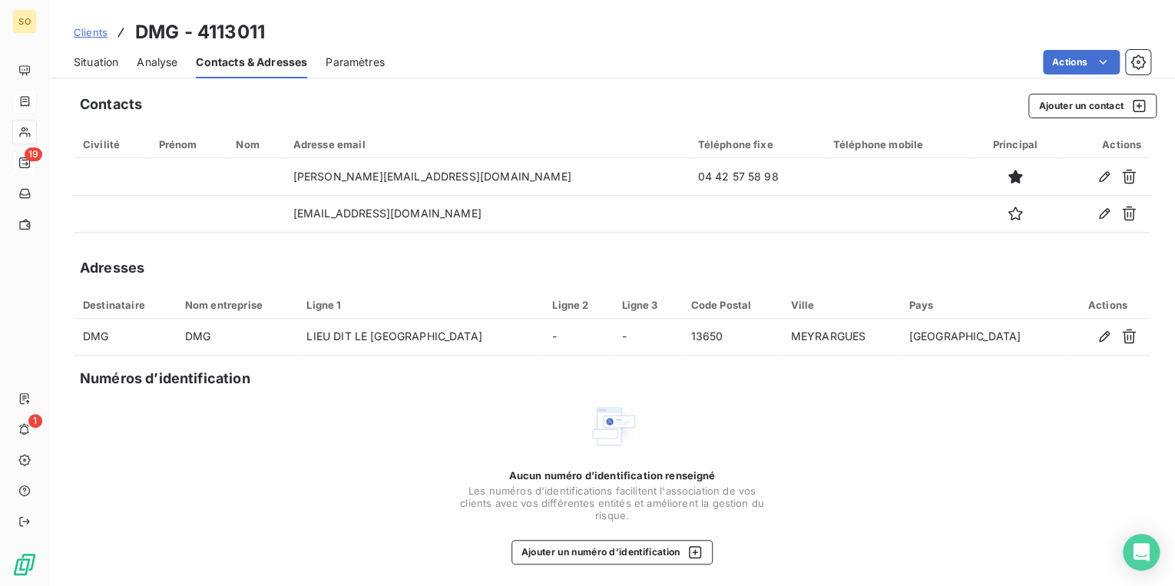
click at [97, 66] on span "Situation" at bounding box center [96, 62] width 45 height 15
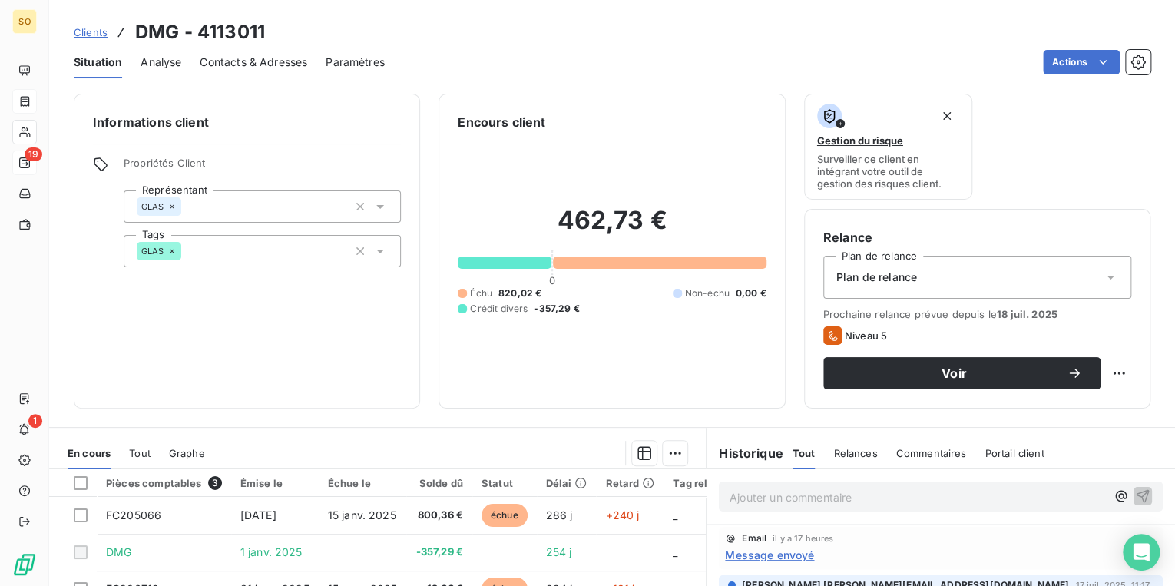
scroll to position [123, 0]
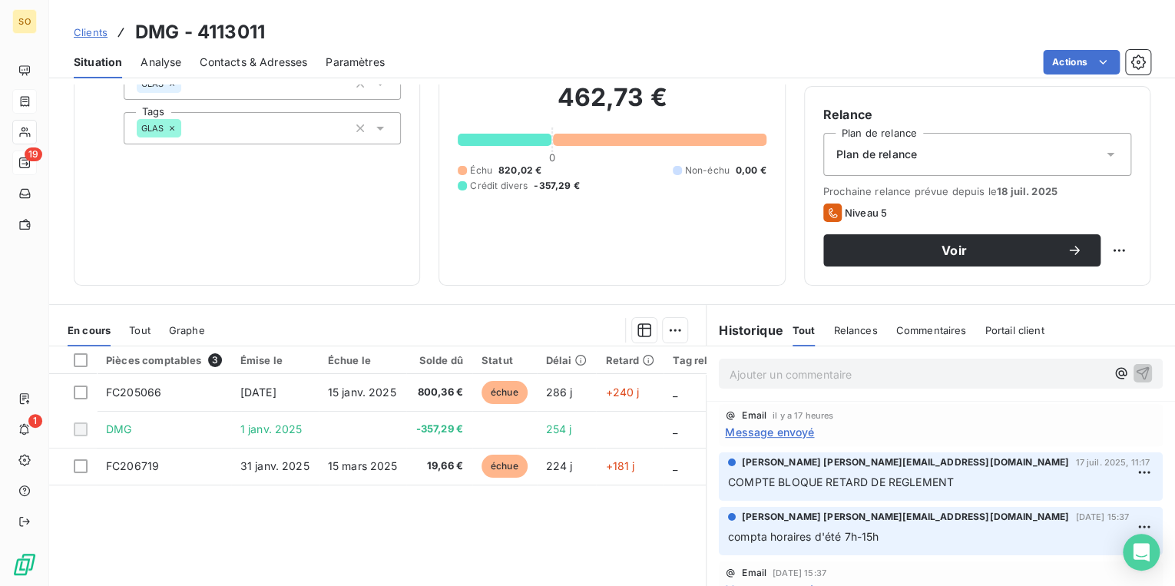
click at [258, 61] on span "Contacts & Adresses" at bounding box center [254, 62] width 108 height 15
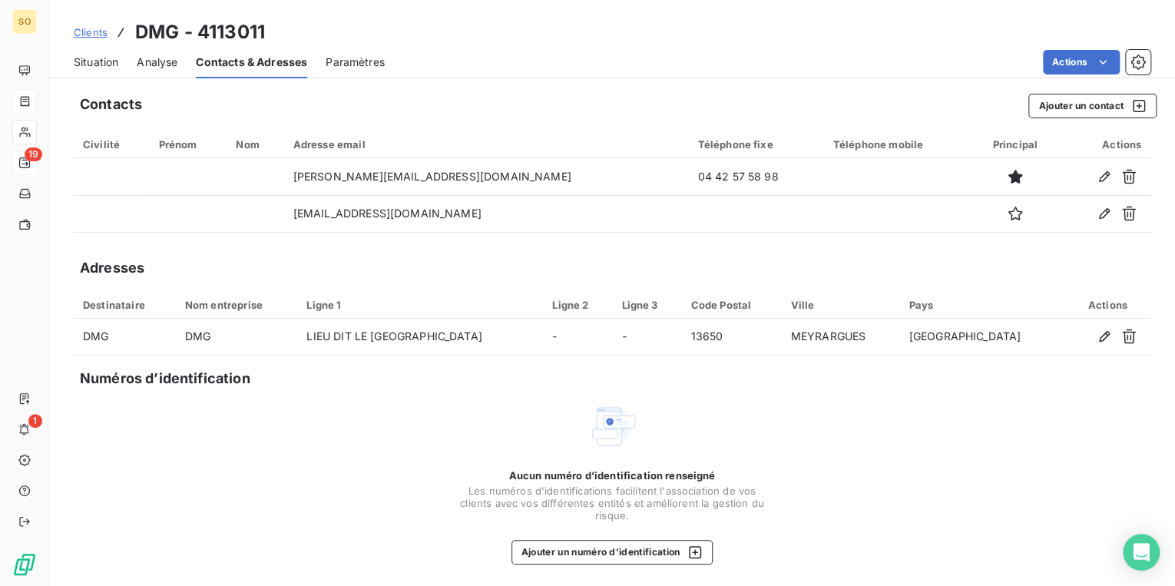
click at [113, 58] on span "Situation" at bounding box center [96, 62] width 45 height 15
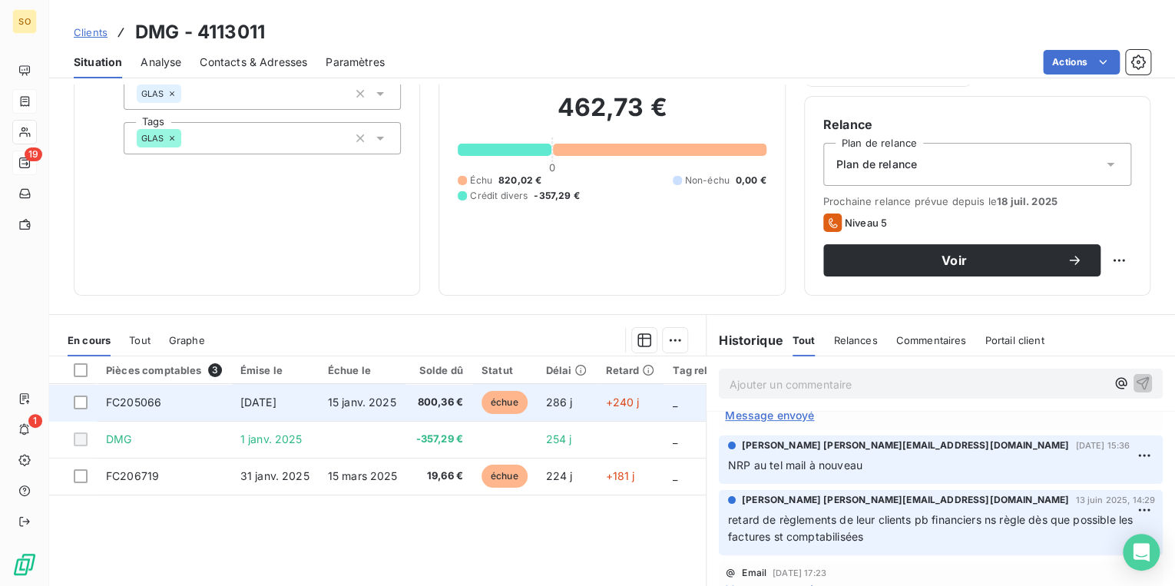
scroll to position [224, 0]
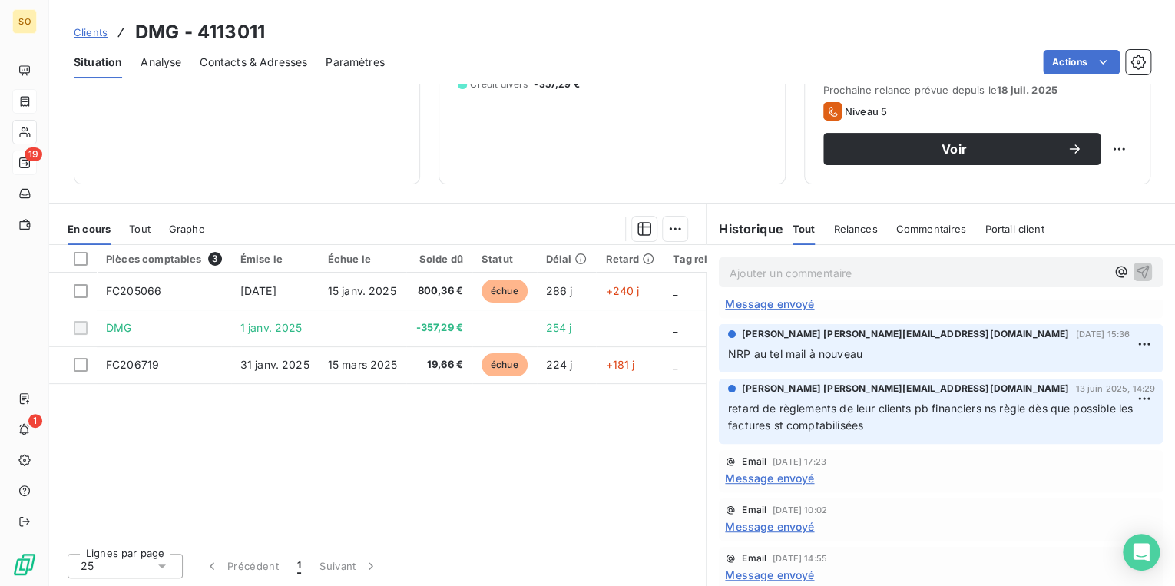
click at [757, 269] on p "Ajouter un commentaire ﻿" at bounding box center [918, 272] width 376 height 19
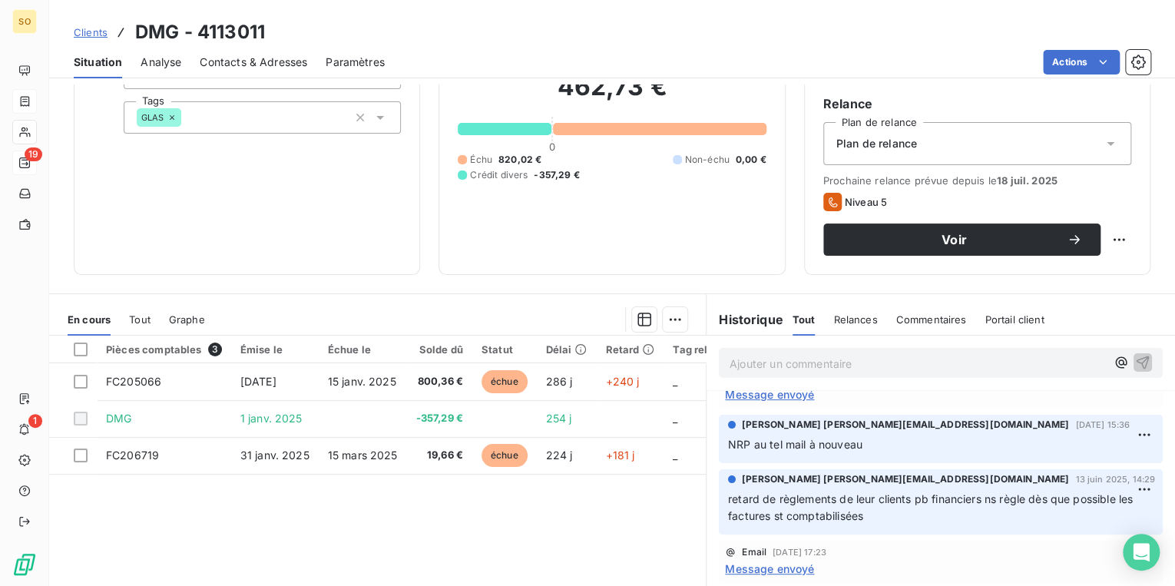
scroll to position [0, 0]
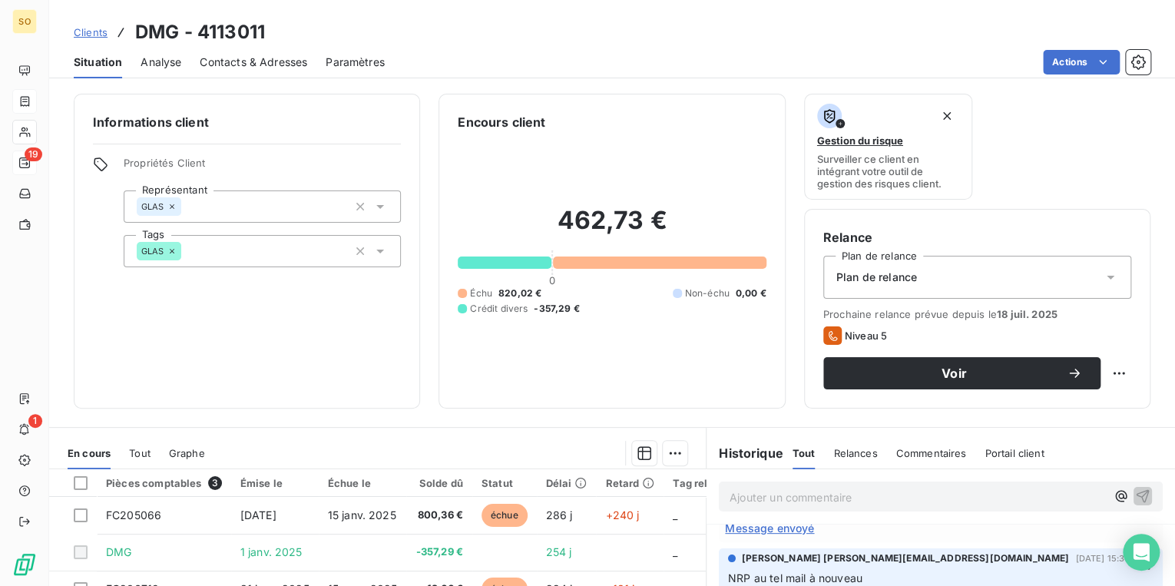
click at [244, 64] on span "Contacts & Adresses" at bounding box center [254, 62] width 108 height 15
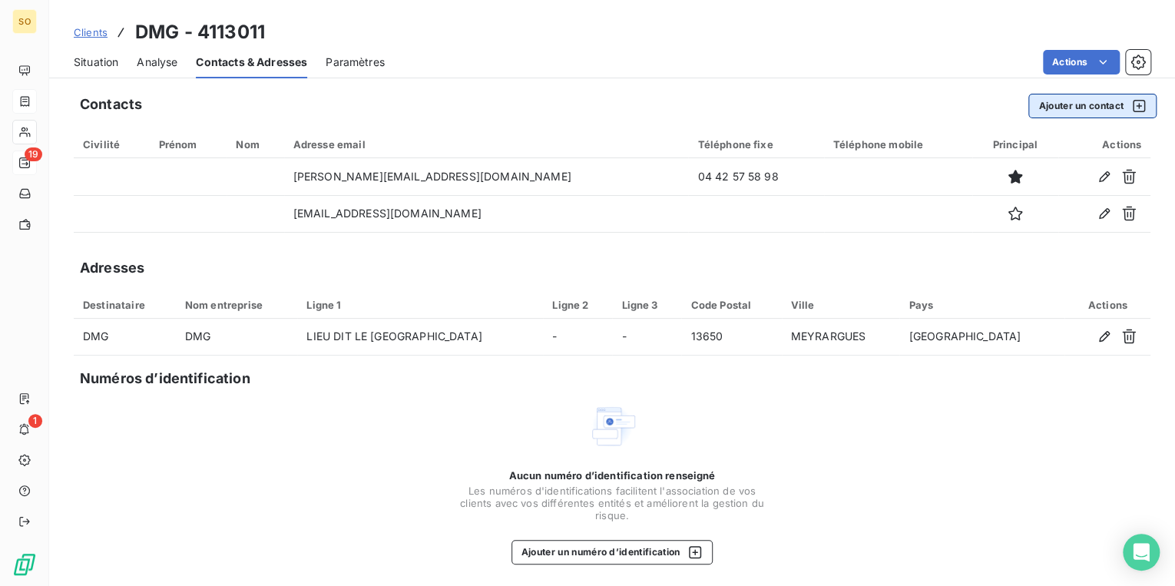
click at [1043, 107] on button "Ajouter un contact" at bounding box center [1093, 106] width 128 height 25
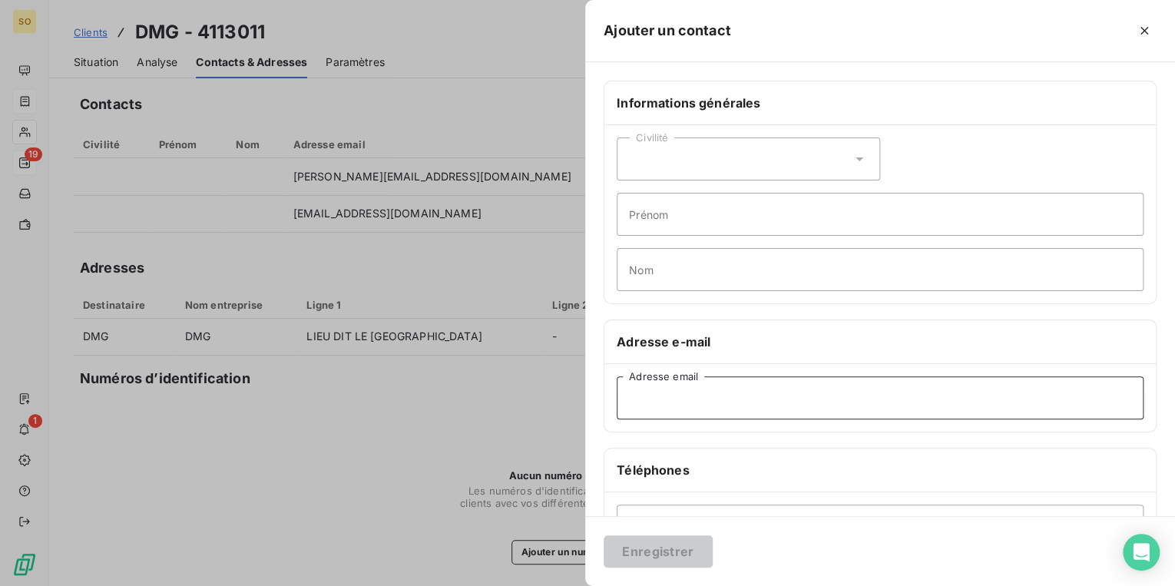
click at [661, 406] on input "Adresse email" at bounding box center [880, 397] width 527 height 43
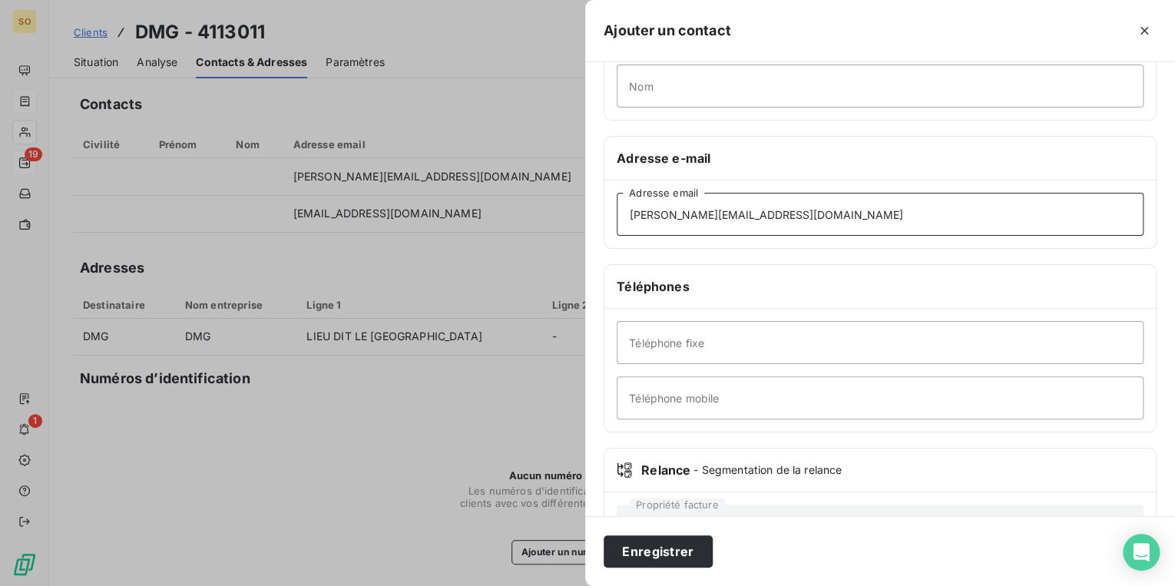
scroll to position [184, 0]
type input "[PERSON_NAME][EMAIL_ADDRESS][DOMAIN_NAME]"
click at [737, 338] on input "Téléphone fixe" at bounding box center [880, 341] width 527 height 43
type input "0622693021"
click at [663, 552] on button "Enregistrer" at bounding box center [658, 551] width 109 height 32
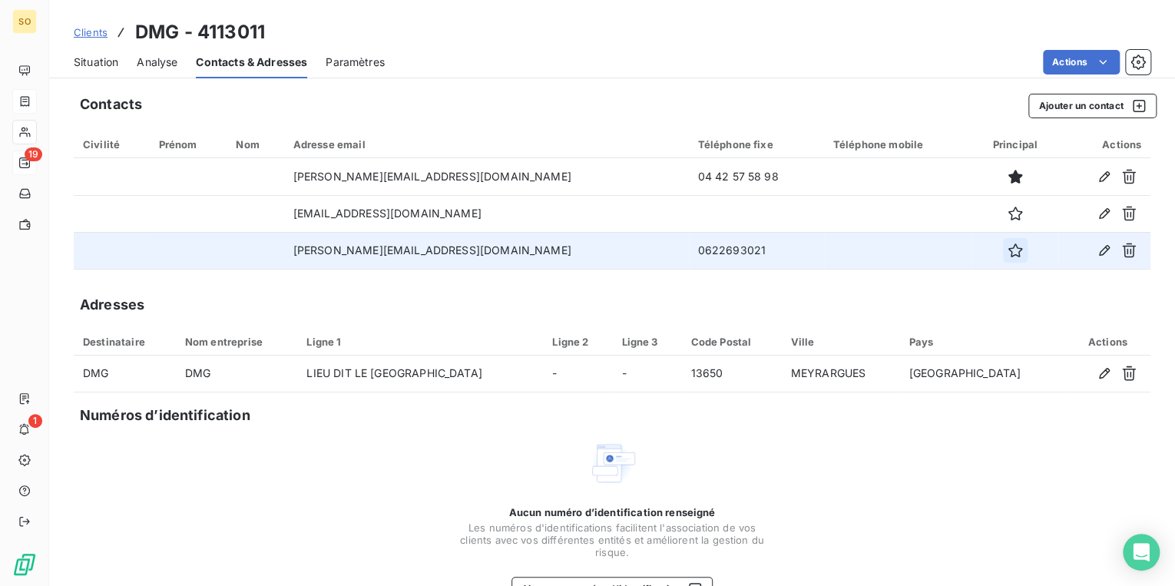
click at [1009, 253] on icon "button" at bounding box center [1016, 251] width 14 height 14
click at [114, 62] on span "Situation" at bounding box center [96, 62] width 45 height 15
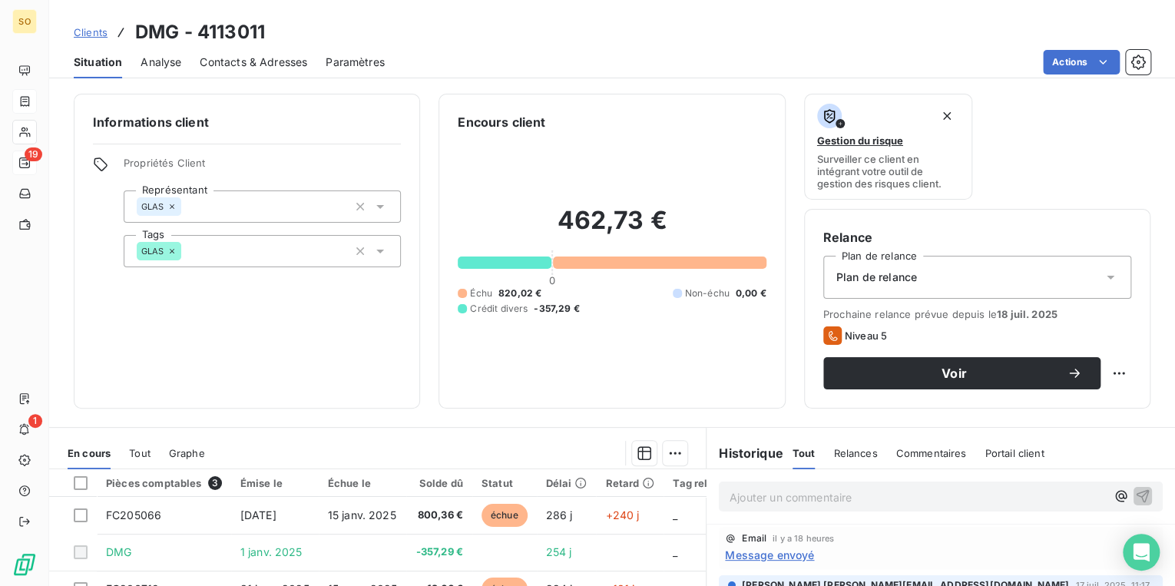
click at [223, 65] on span "Contacts & Adresses" at bounding box center [254, 62] width 108 height 15
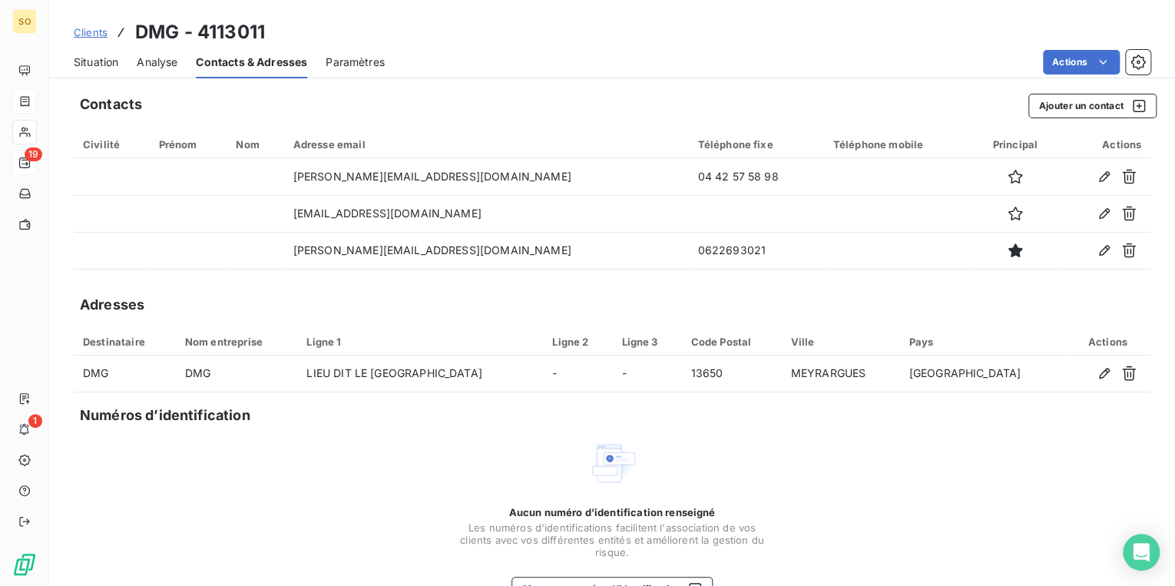
click at [105, 64] on span "Situation" at bounding box center [96, 62] width 45 height 15
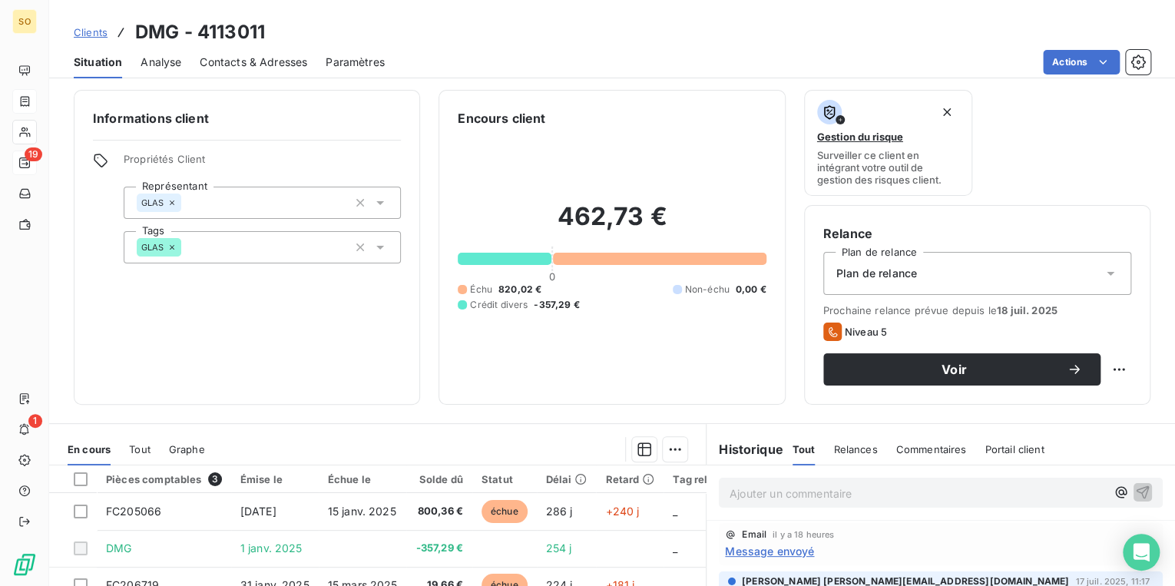
scroll to position [61, 0]
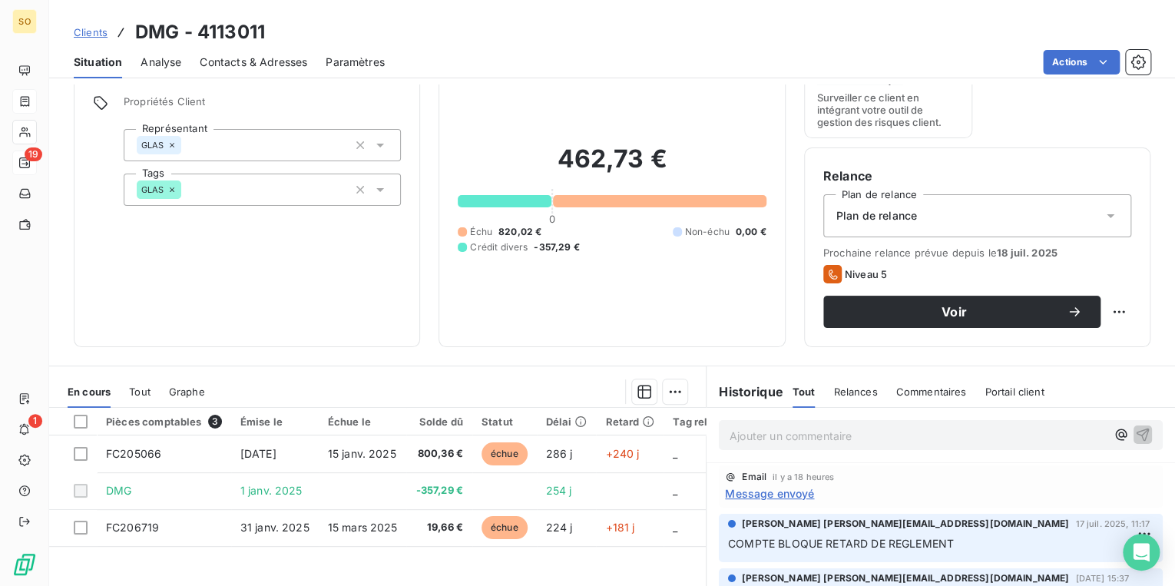
click at [842, 437] on p "Ajouter un commentaire ﻿" at bounding box center [918, 435] width 376 height 19
click at [774, 437] on p "Ajouter un commentaire ﻿" at bounding box center [918, 435] width 376 height 19
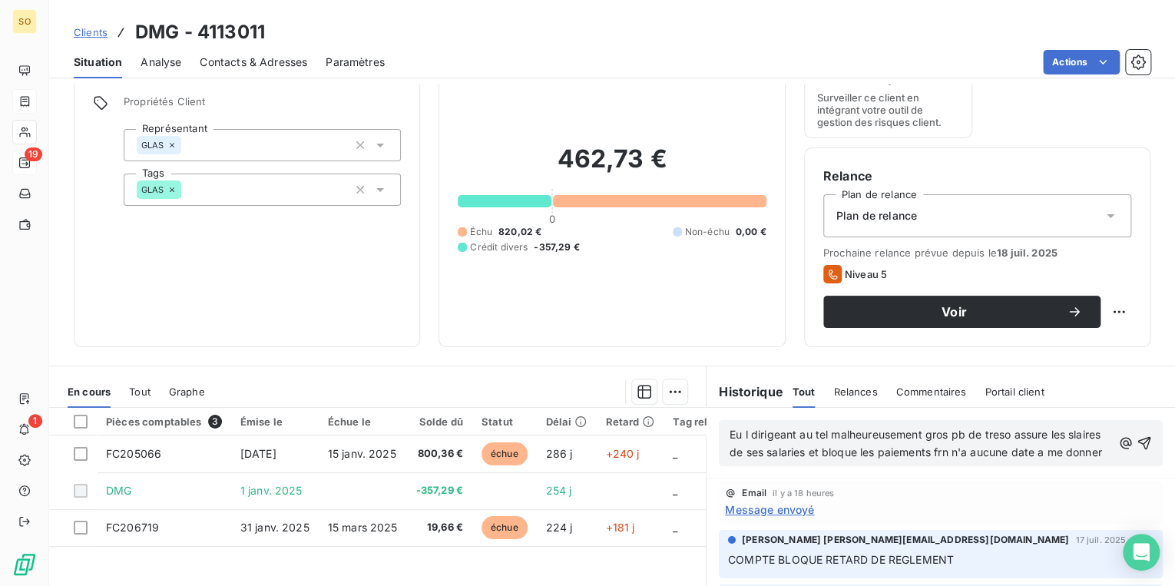
click at [1077, 451] on span "Eu l dirigeant au tel malheureusement gros pb de treso assure les slaires de se…" at bounding box center [917, 443] width 374 height 31
click at [780, 462] on p "Eu l dirigeant au tel malheureusement gros pb de treso assure les slaires de se…" at bounding box center [921, 443] width 383 height 35
click at [744, 438] on span "Eu l dirigeant au tel malheureusement gros pb de treso assure les slaires de se…" at bounding box center [917, 443] width 375 height 31
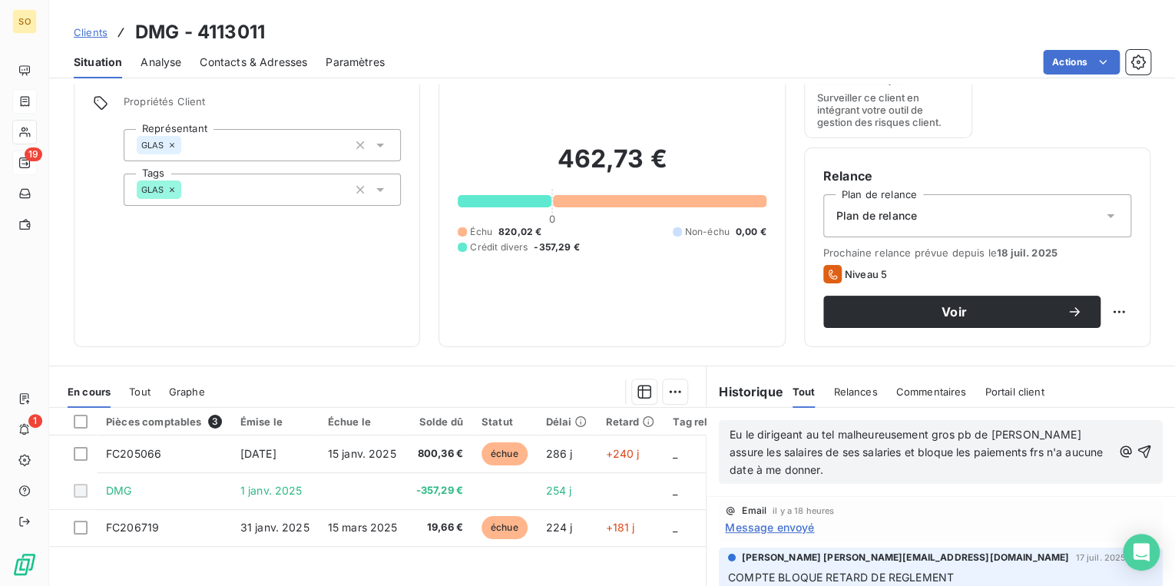
click at [826, 472] on p "Eu le dirigeant au tel malheureusement gros pb de [PERSON_NAME] assure les sala…" at bounding box center [921, 452] width 383 height 53
click at [1137, 447] on icon "button" at bounding box center [1144, 451] width 15 height 15
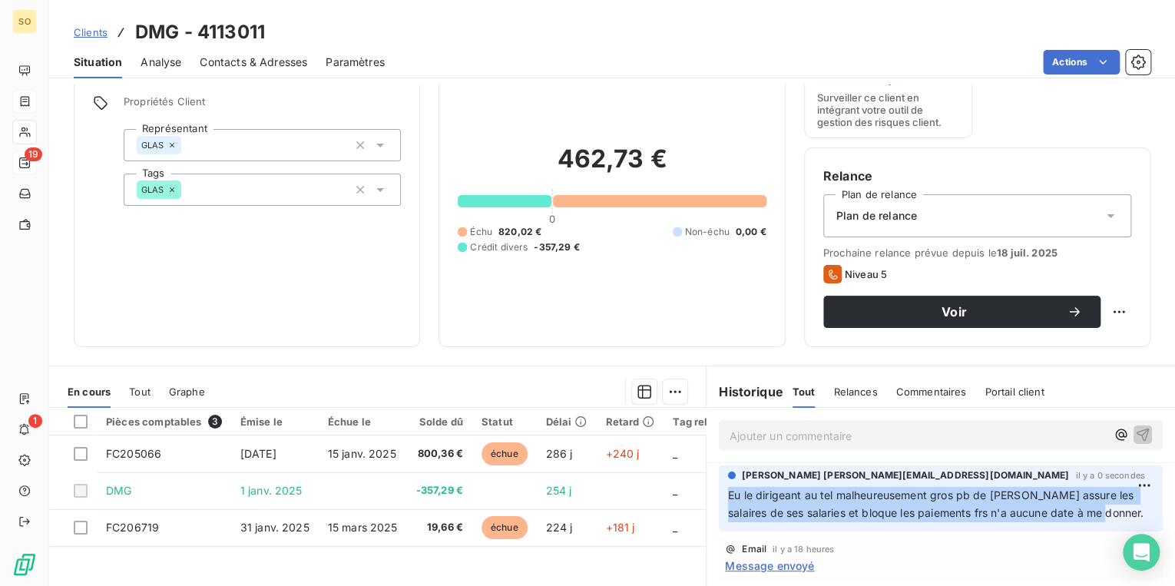
drag, startPoint x: 724, startPoint y: 497, endPoint x: 1113, endPoint y: 510, distance: 389.7
click at [1113, 510] on p "Eu le dirigeant au tel malheureusement gros pb de [PERSON_NAME] assure les sala…" at bounding box center [941, 504] width 426 height 35
copy span "Eu le dirigeant au tel malheureusement gros pb de [PERSON_NAME] assure les sala…"
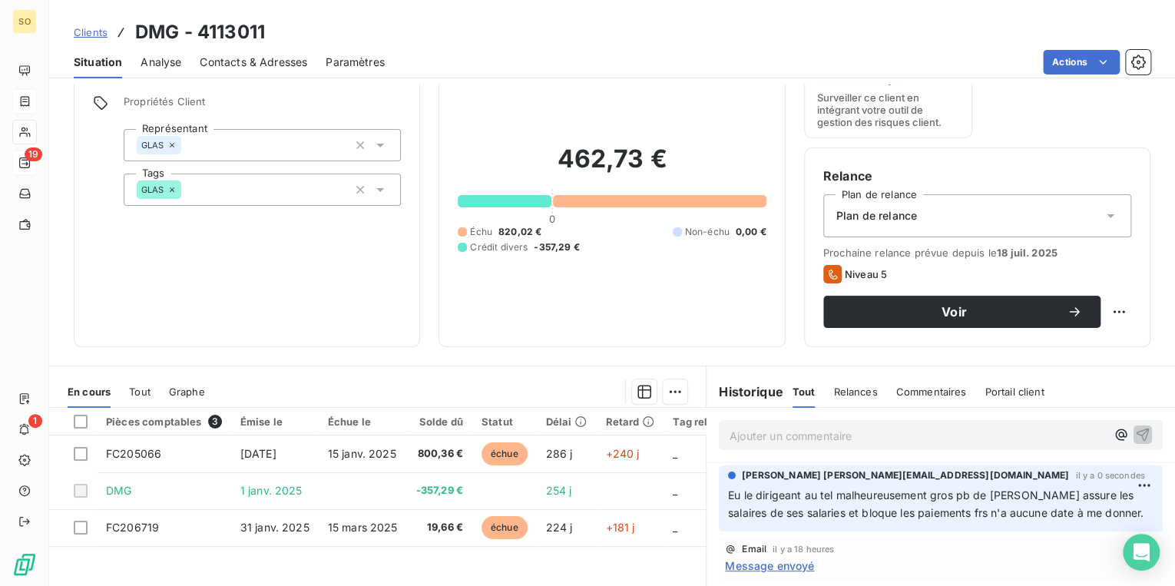
click at [739, 442] on p "Ajouter un commentaire ﻿" at bounding box center [918, 435] width 376 height 19
click at [92, 33] on span "Clients" at bounding box center [91, 32] width 34 height 12
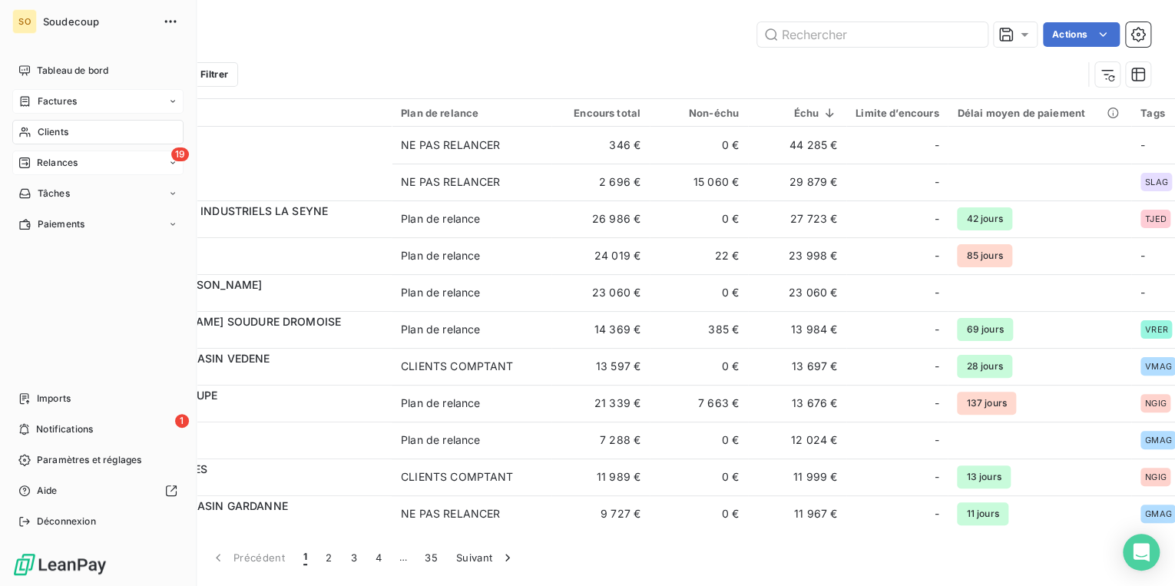
click at [30, 167] on icon at bounding box center [24, 163] width 12 height 12
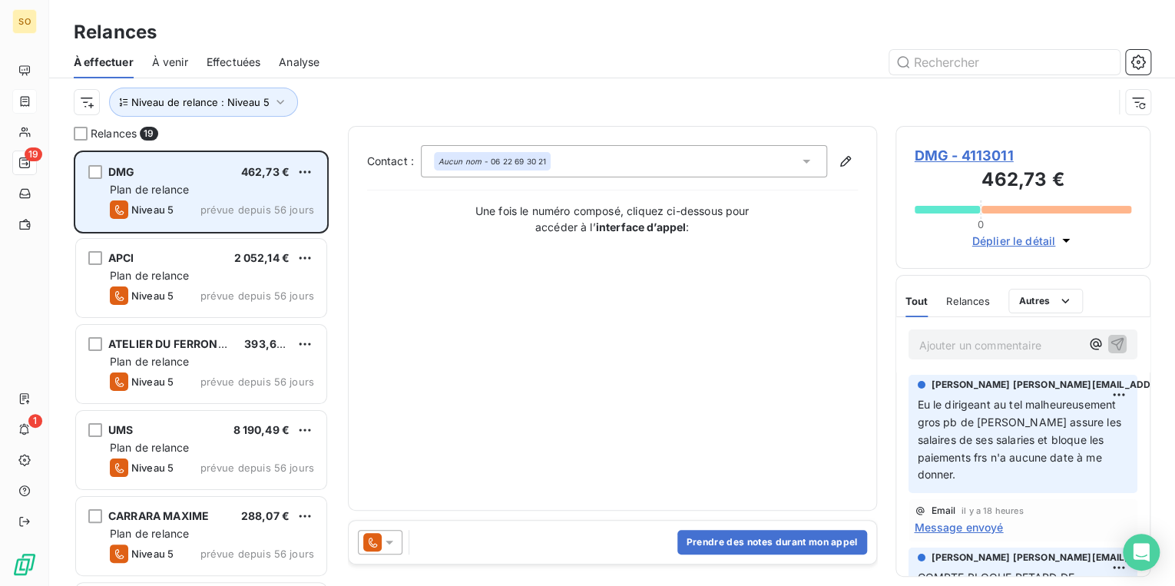
scroll to position [426, 246]
click at [292, 170] on div "DMG 462,73 €" at bounding box center [212, 172] width 204 height 14
click at [303, 171] on html "SO 19 1 Relances À effectuer À venir Effectuées Analyse Niveau de relance : Niv…" at bounding box center [587, 293] width 1175 height 586
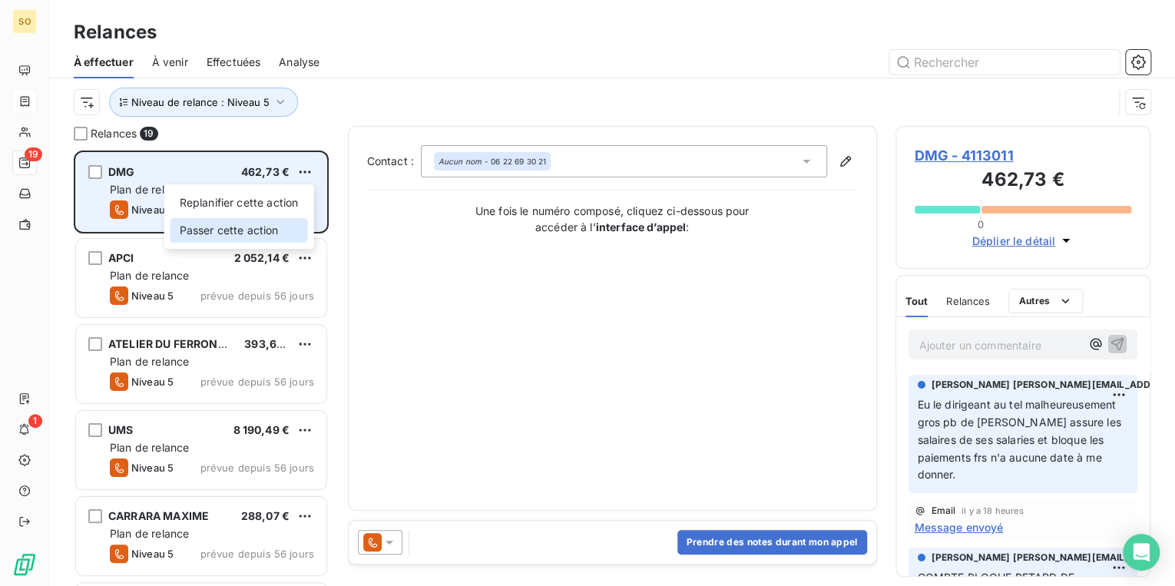
click at [270, 224] on div "Passer cette action" at bounding box center [240, 230] width 138 height 25
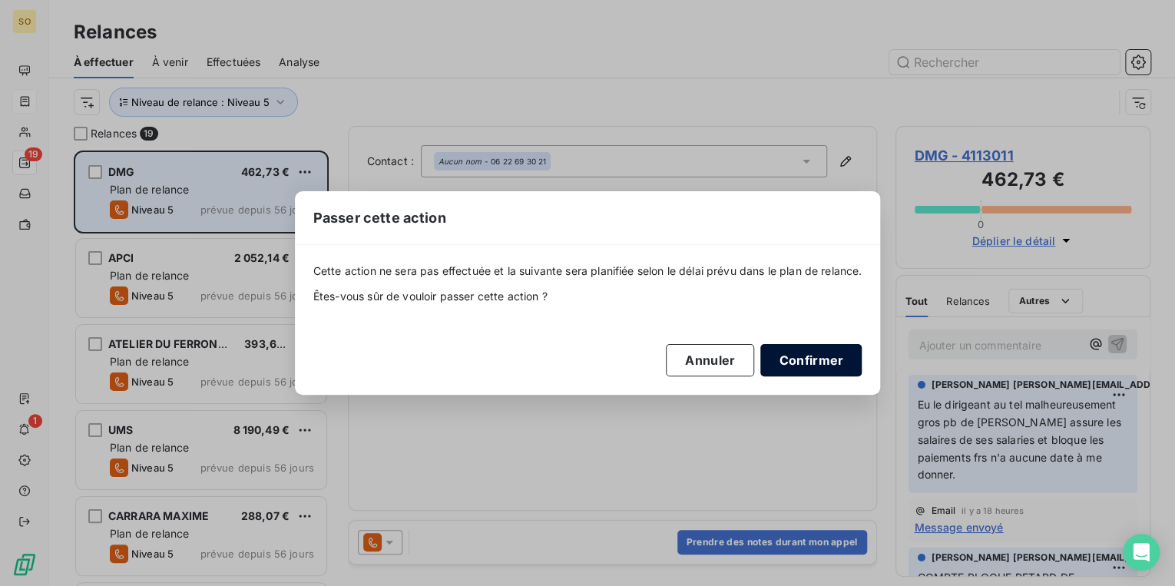
click at [813, 362] on button "Confirmer" at bounding box center [810, 360] width 101 height 32
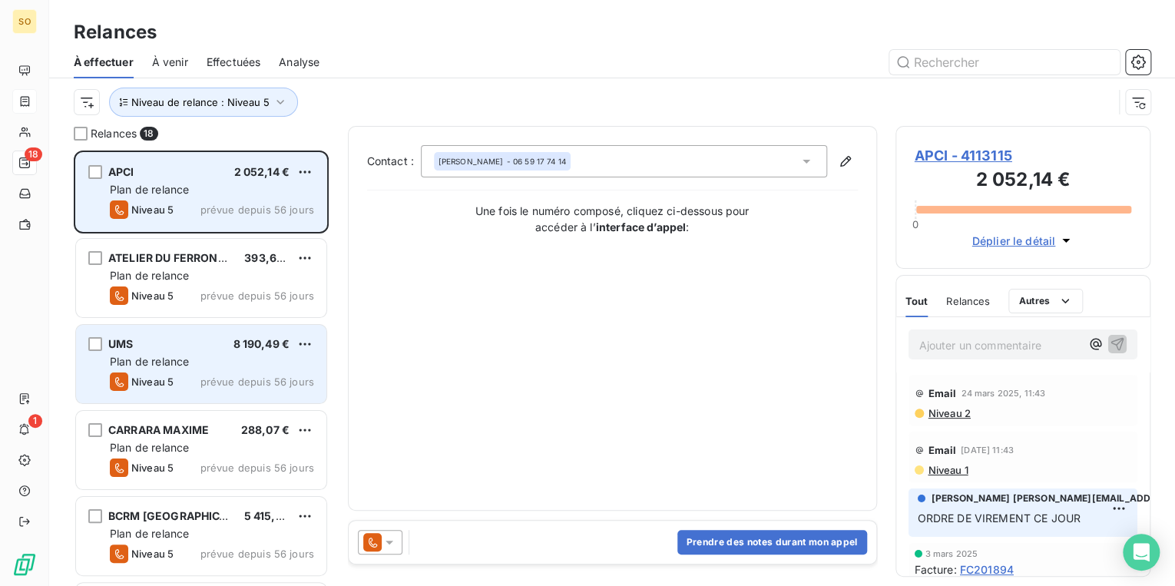
click at [261, 338] on span "8 190,49 €" at bounding box center [262, 343] width 57 height 13
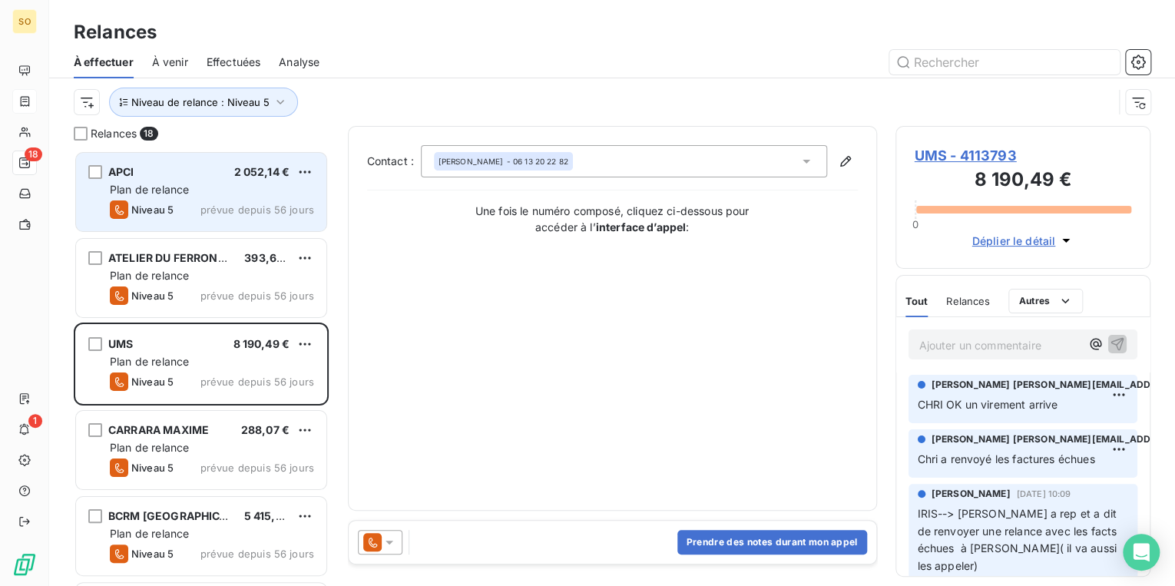
click at [118, 168] on span "APCI" at bounding box center [121, 171] width 26 height 13
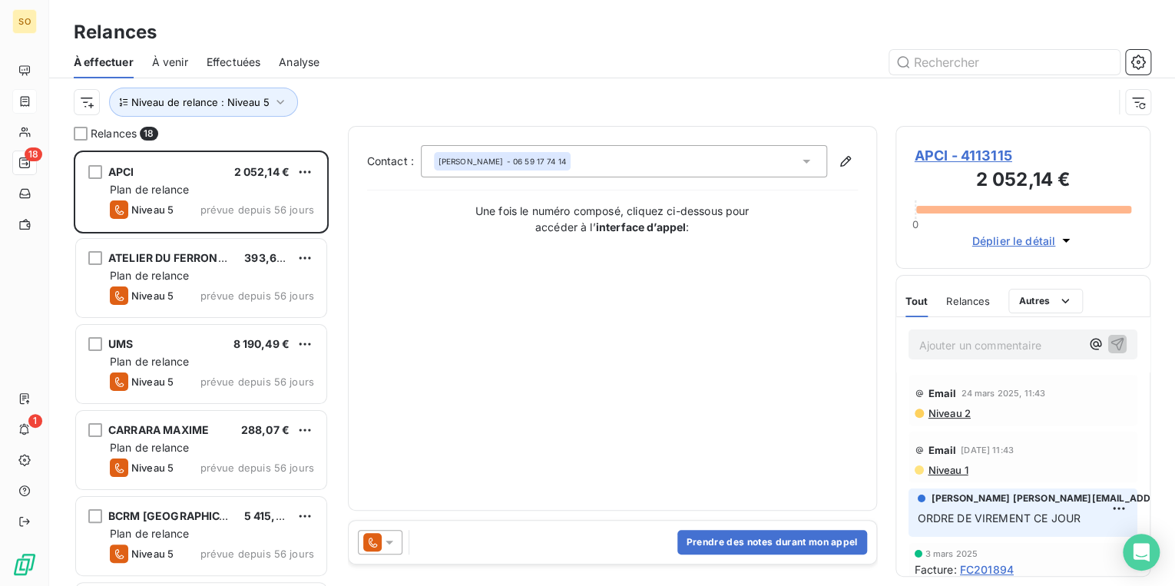
click at [928, 151] on span "APCI - 4113115" at bounding box center [1023, 155] width 217 height 21
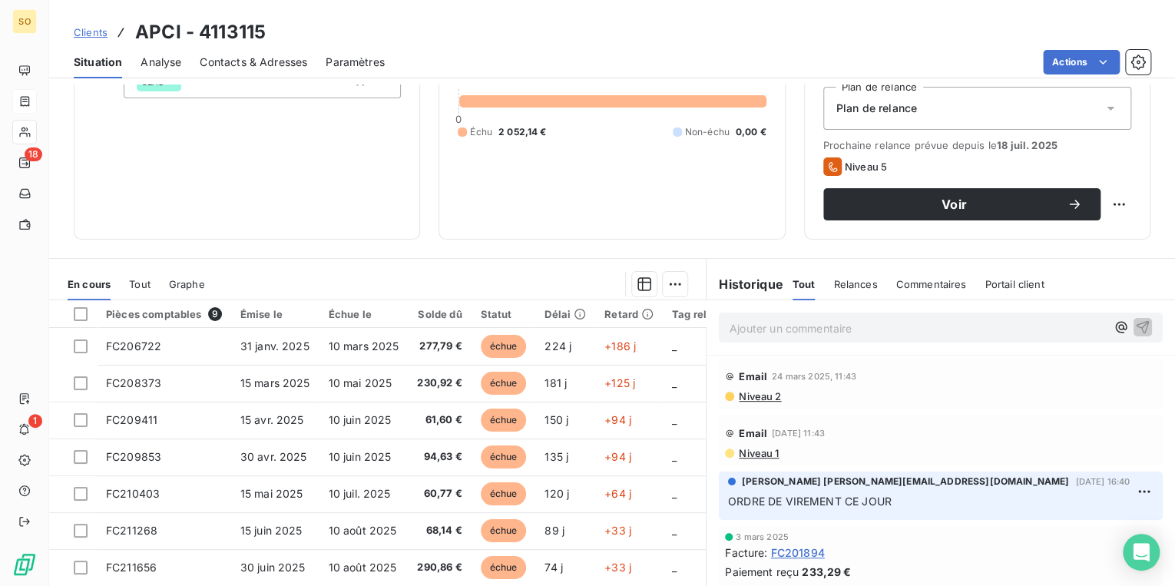
scroll to position [224, 0]
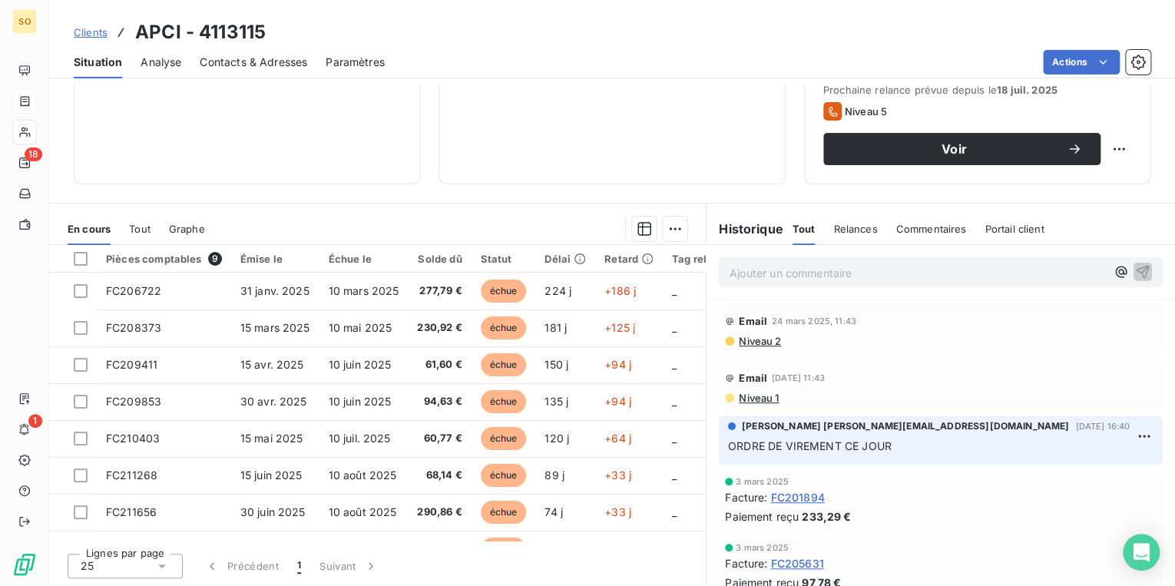
click at [233, 61] on span "Contacts & Adresses" at bounding box center [254, 62] width 108 height 15
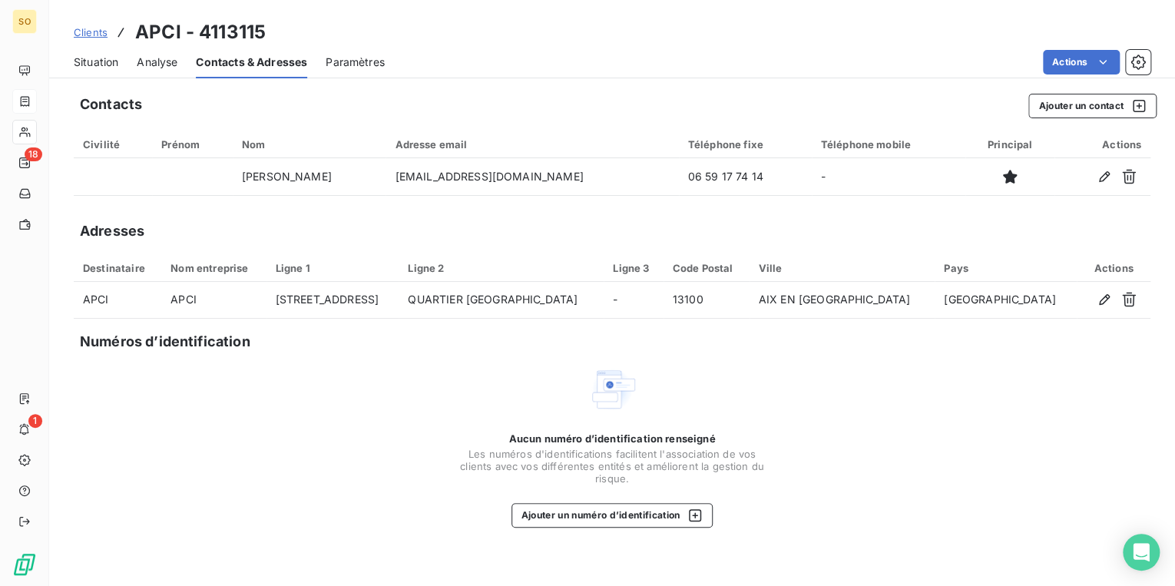
click at [109, 61] on span "Situation" at bounding box center [96, 62] width 45 height 15
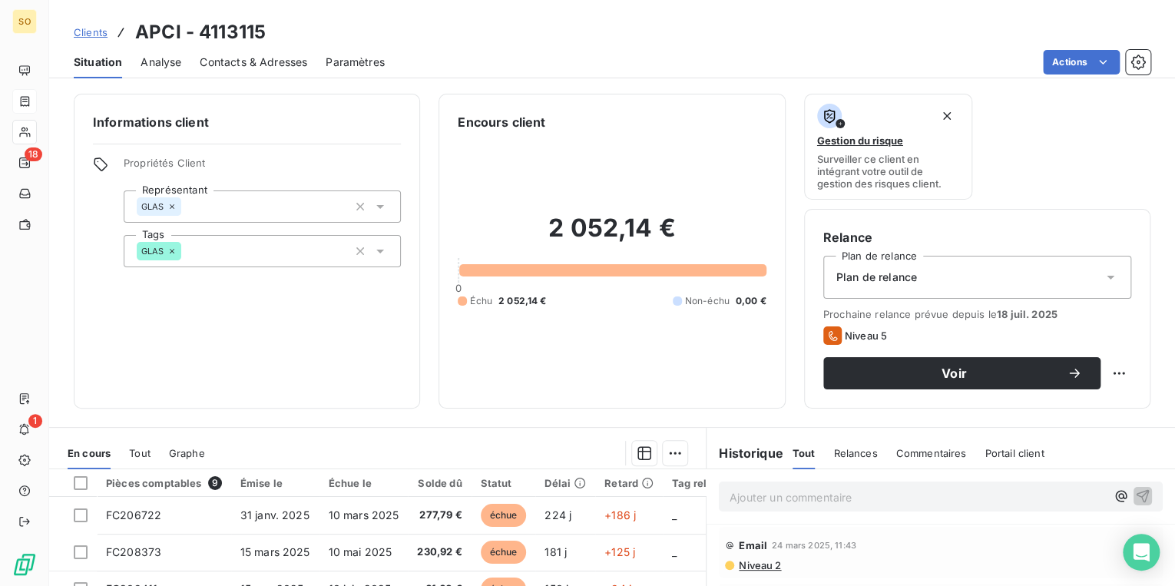
drag, startPoint x: 744, startPoint y: 483, endPoint x: 747, endPoint y: 492, distance: 9.0
click at [744, 486] on div "Ajouter un commentaire ﻿" at bounding box center [941, 497] width 444 height 30
click at [747, 492] on p "Ajouter un commentaire ﻿" at bounding box center [918, 497] width 376 height 19
click at [1135, 489] on icon "button" at bounding box center [1142, 495] width 15 height 15
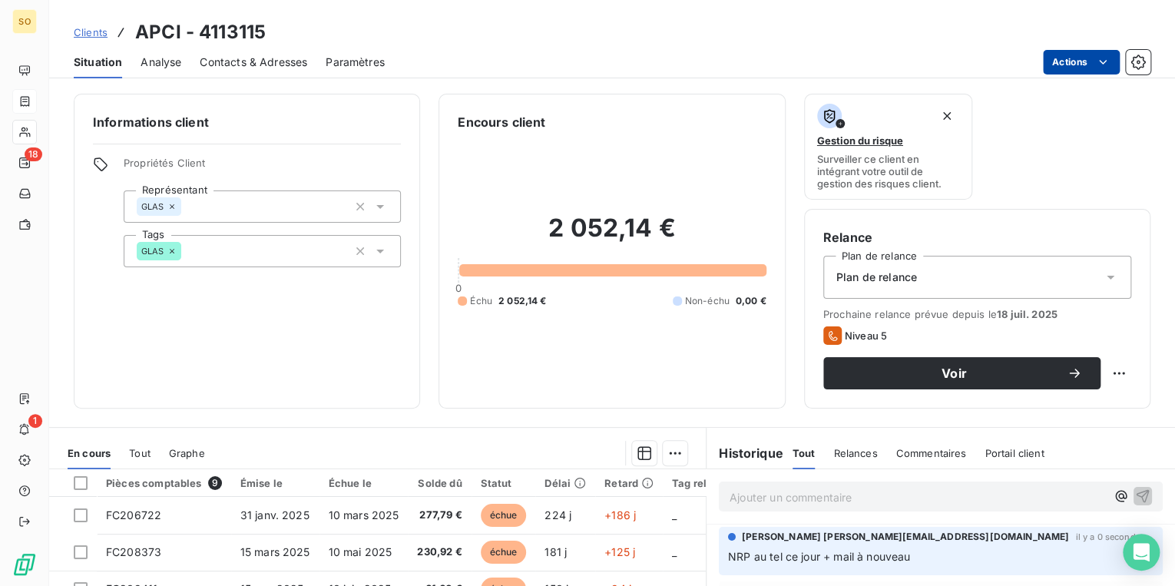
click at [1069, 65] on html "SO 18 1 Clients APCI - 4113115 Situation Analyse Contacts & Adresses Paramètres…" at bounding box center [587, 293] width 1175 height 586
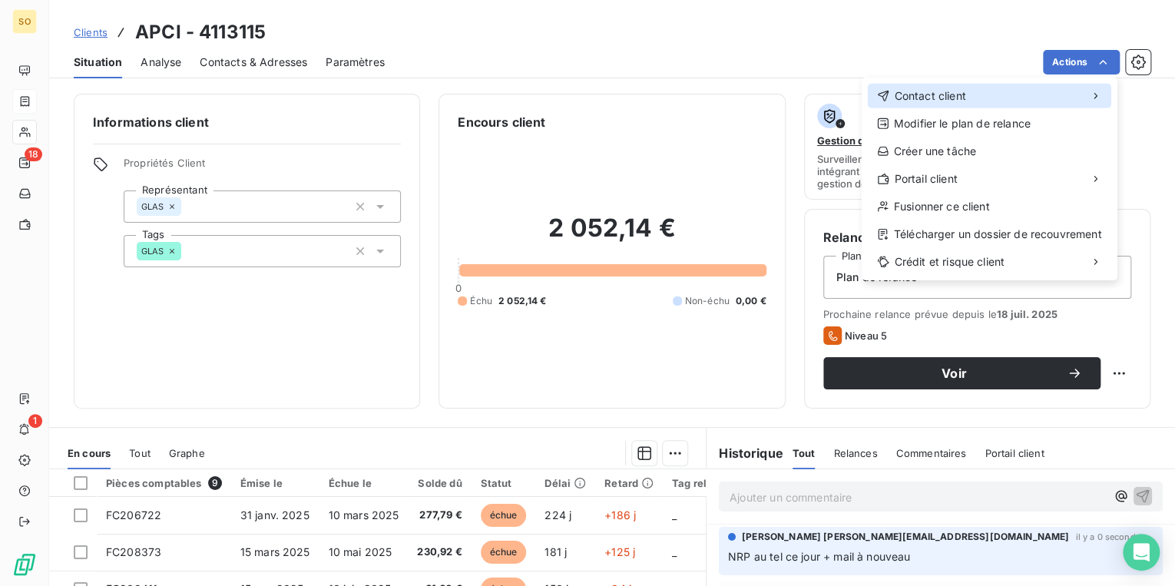
click at [916, 84] on div "Contact client" at bounding box center [990, 96] width 244 height 25
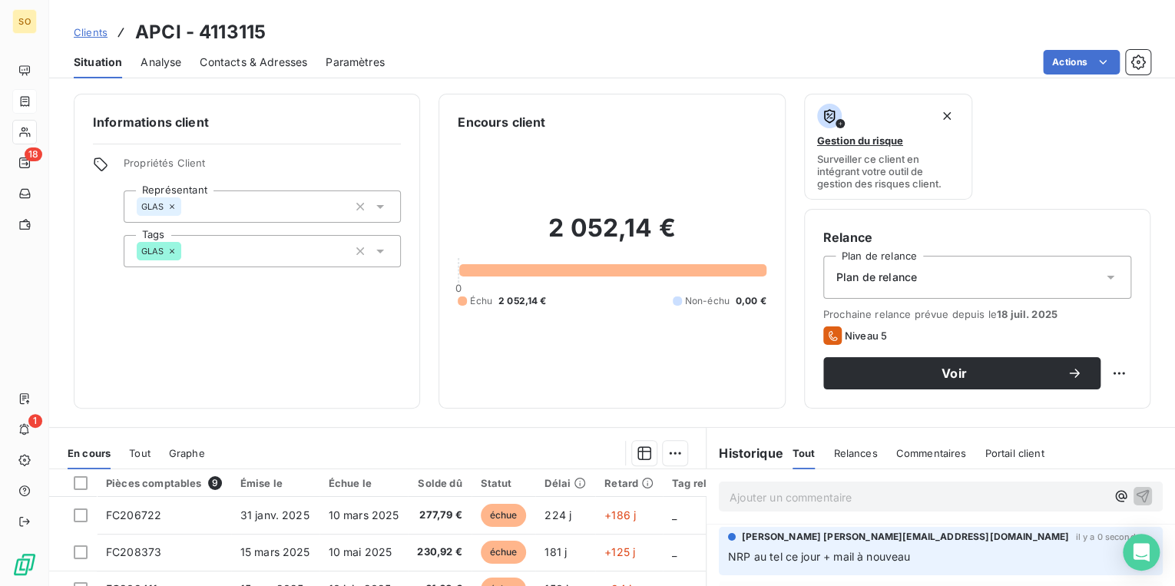
click at [1118, 544] on html "SO 18 1 Clients APCI - 4113115 Situation Analyse Contacts & Adresses Paramètres…" at bounding box center [587, 293] width 1175 height 586
click at [936, 559] on p "NRP au tel ce jour + mail à nouveau" at bounding box center [941, 557] width 426 height 18
click at [1121, 546] on body "SO 18 1 Clients APCI - 4113115 Situation Analyse Contacts & Adresses Paramètres…" at bounding box center [587, 293] width 1175 height 586
click at [1056, 547] on div "NRP au tel ce jour + mail à nouveau" at bounding box center [941, 556] width 426 height 19
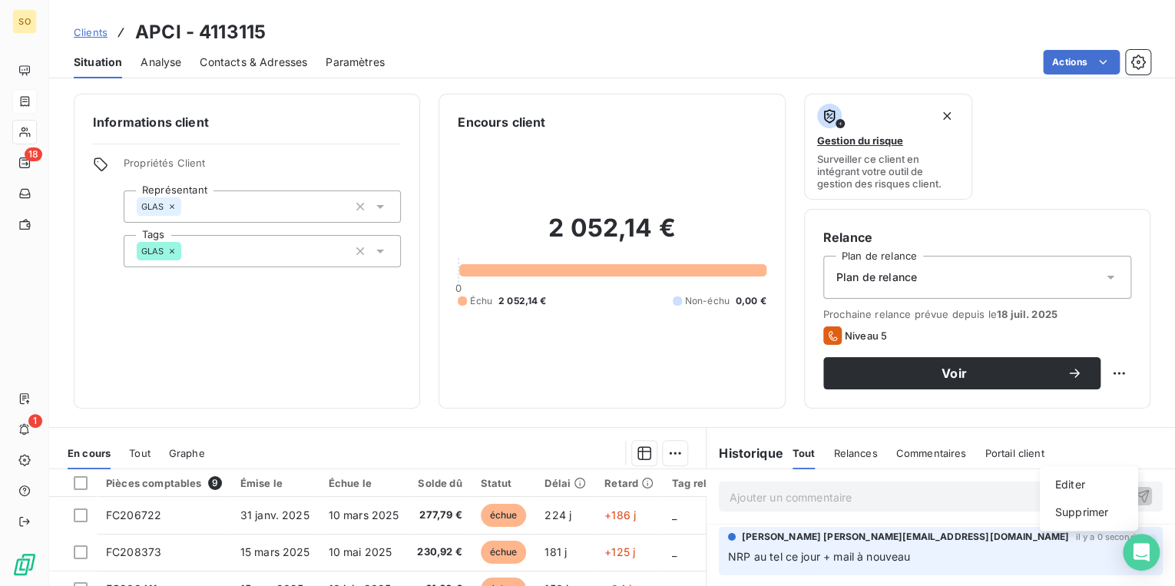
click at [1122, 544] on html "SO 18 1 Clients APCI - 4113115 Situation Analyse Contacts & Adresses Paramètres…" at bounding box center [587, 293] width 1175 height 586
click at [1062, 477] on div "Editer" at bounding box center [1089, 484] width 86 height 25
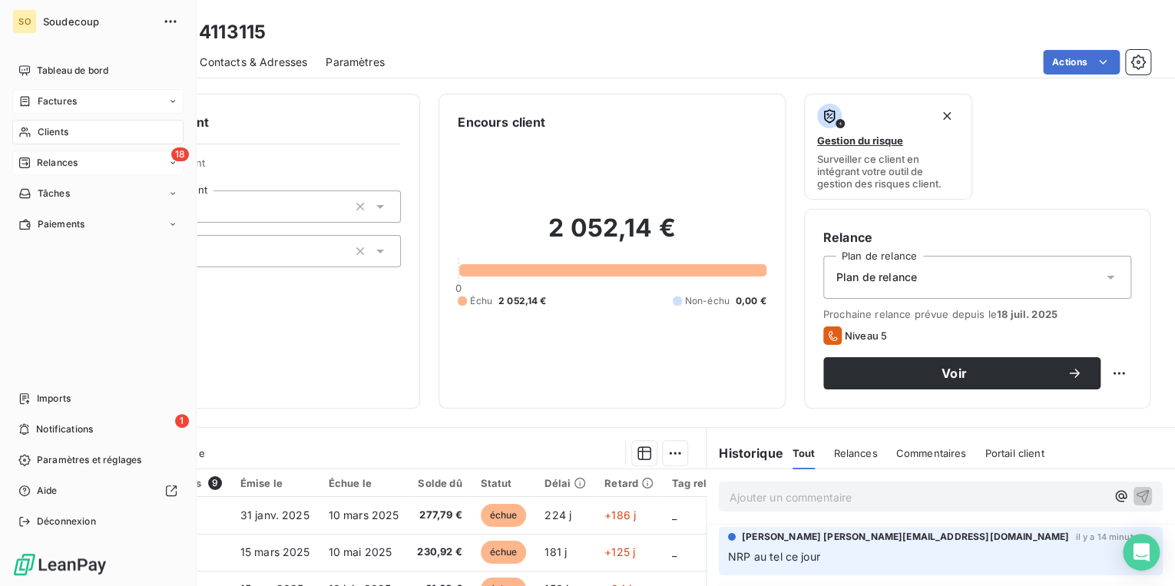
click at [51, 161] on span "Relances" at bounding box center [57, 163] width 41 height 14
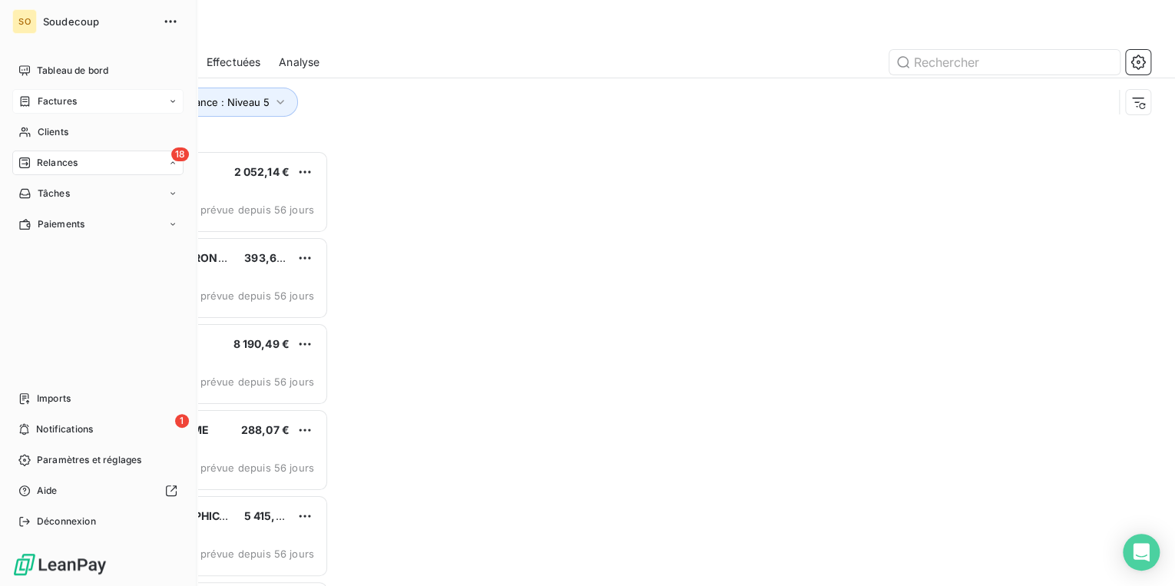
scroll to position [426, 246]
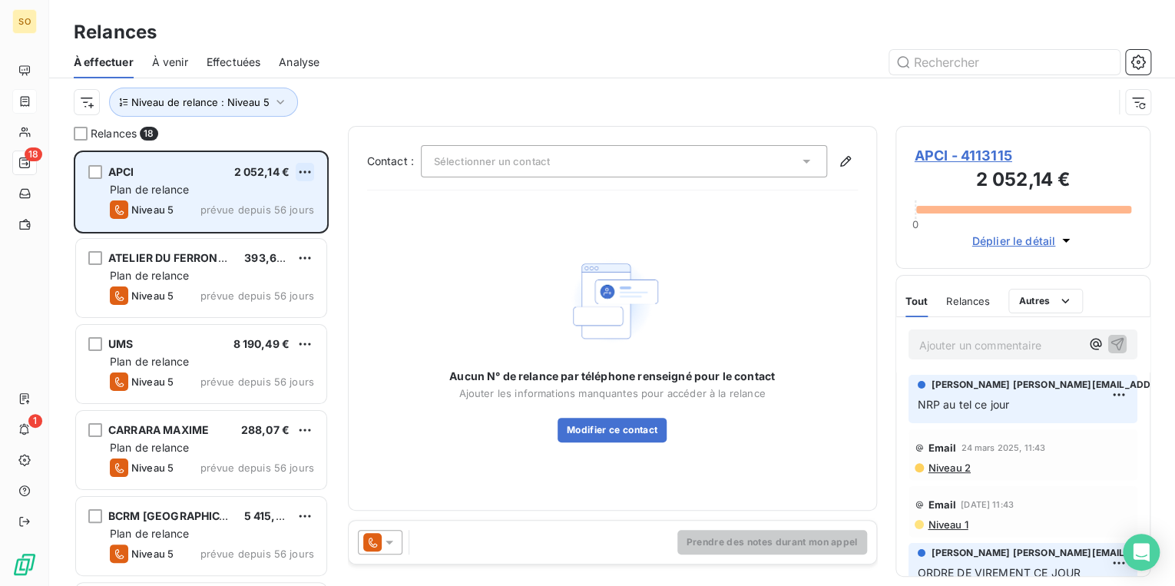
click at [301, 169] on html "SO 18 1 Relances À effectuer À venir Effectuées Analyse Niveau de relance : Niv…" at bounding box center [587, 293] width 1175 height 586
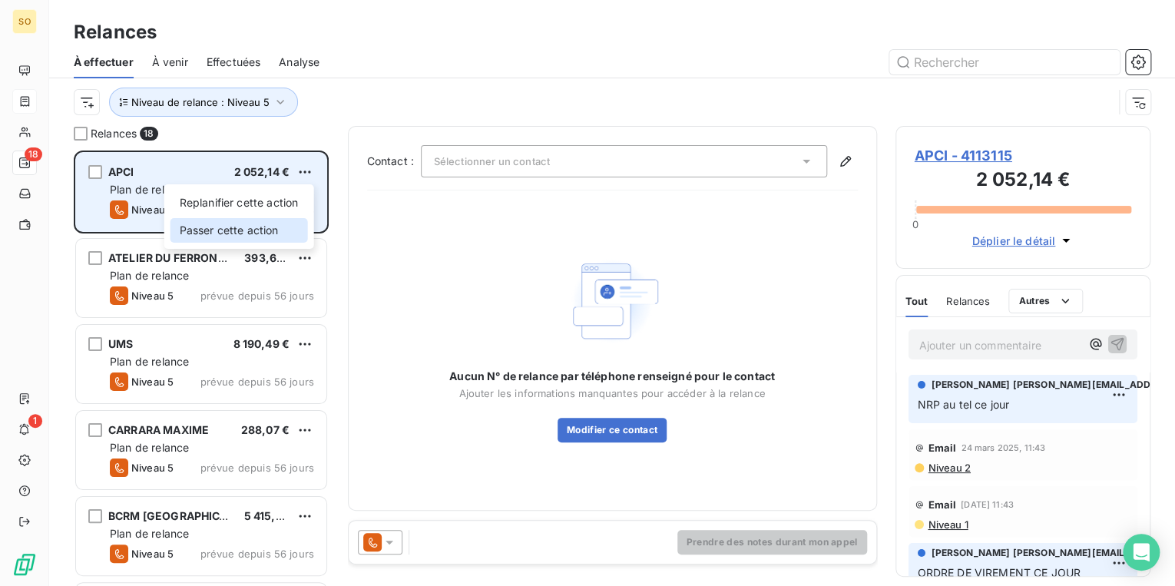
click at [253, 225] on div "Passer cette action" at bounding box center [240, 230] width 138 height 25
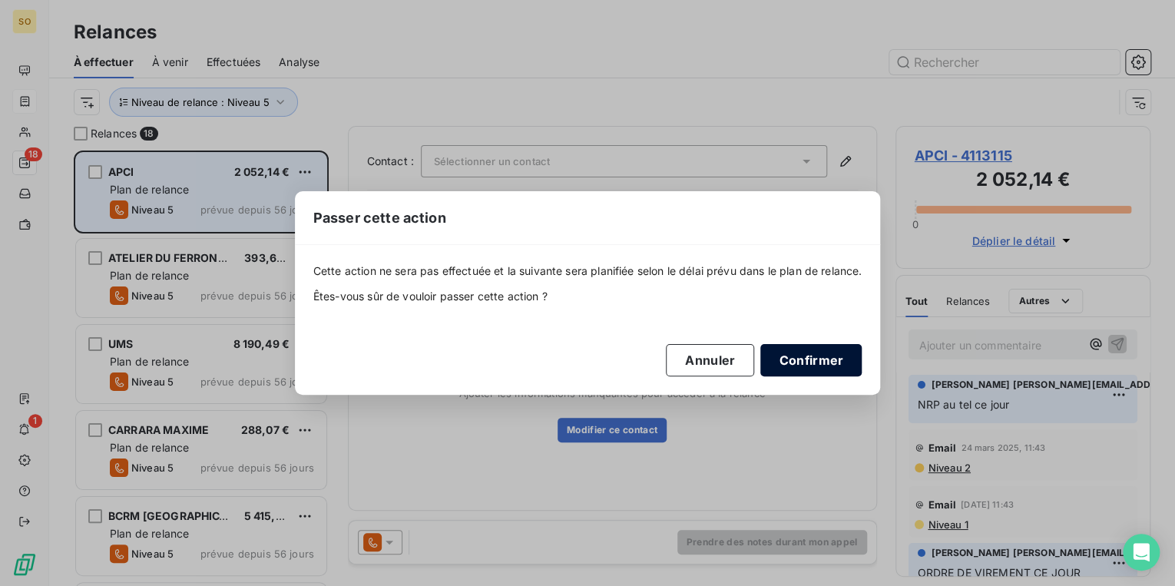
click at [813, 360] on button "Confirmer" at bounding box center [810, 360] width 101 height 32
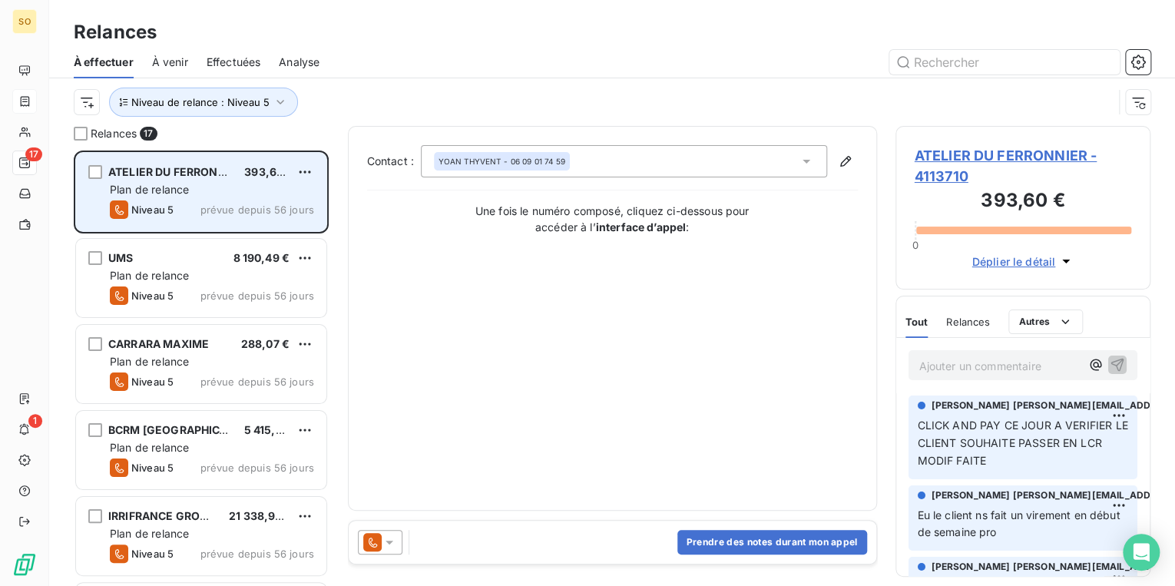
click at [1005, 149] on span "ATELIER DU FERRONNIER - 4113710" at bounding box center [1023, 165] width 217 height 41
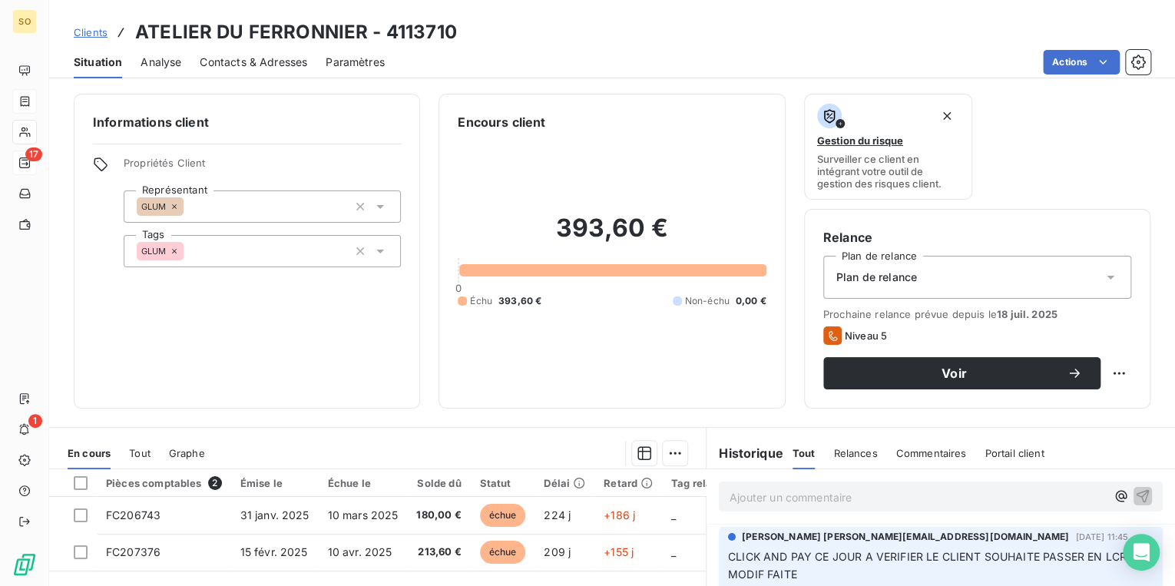
click at [294, 63] on span "Contacts & Adresses" at bounding box center [254, 62] width 108 height 15
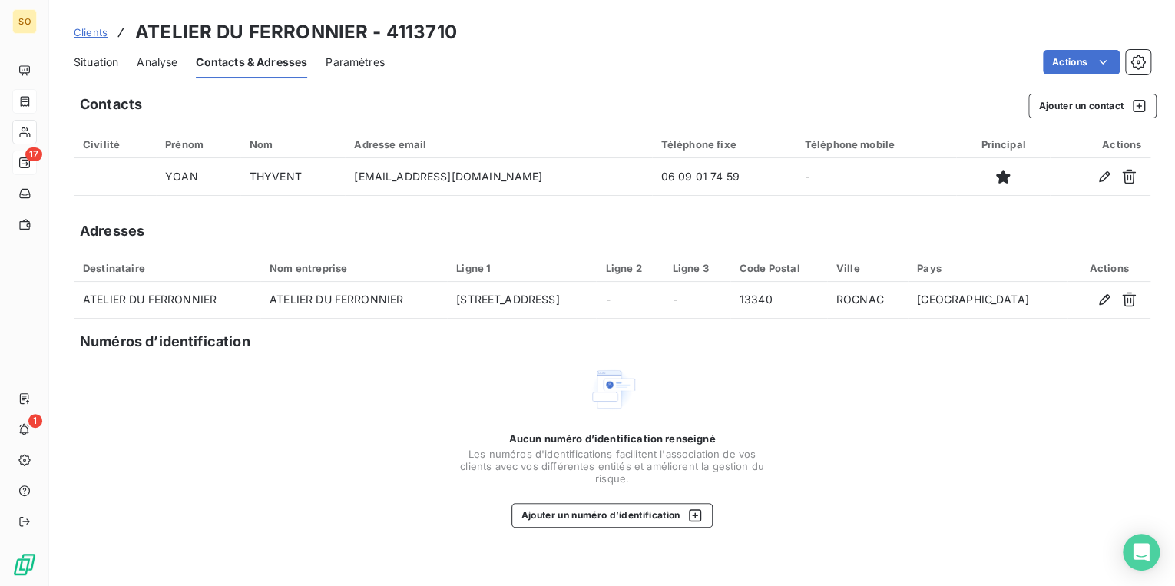
click at [102, 65] on span "Situation" at bounding box center [96, 62] width 45 height 15
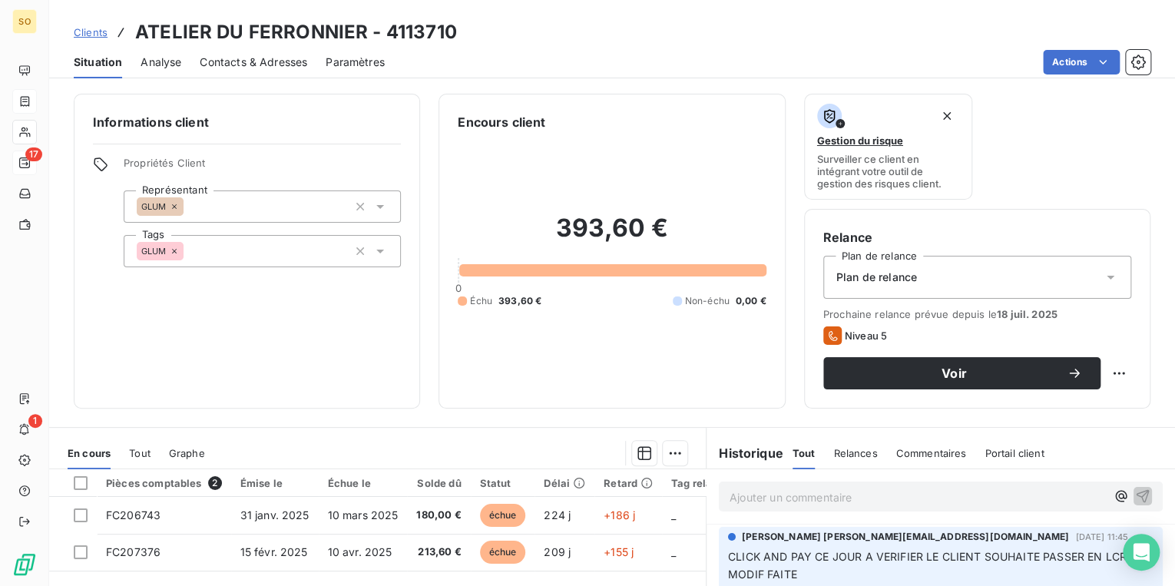
scroll to position [61, 0]
